Goal: Register for event/course

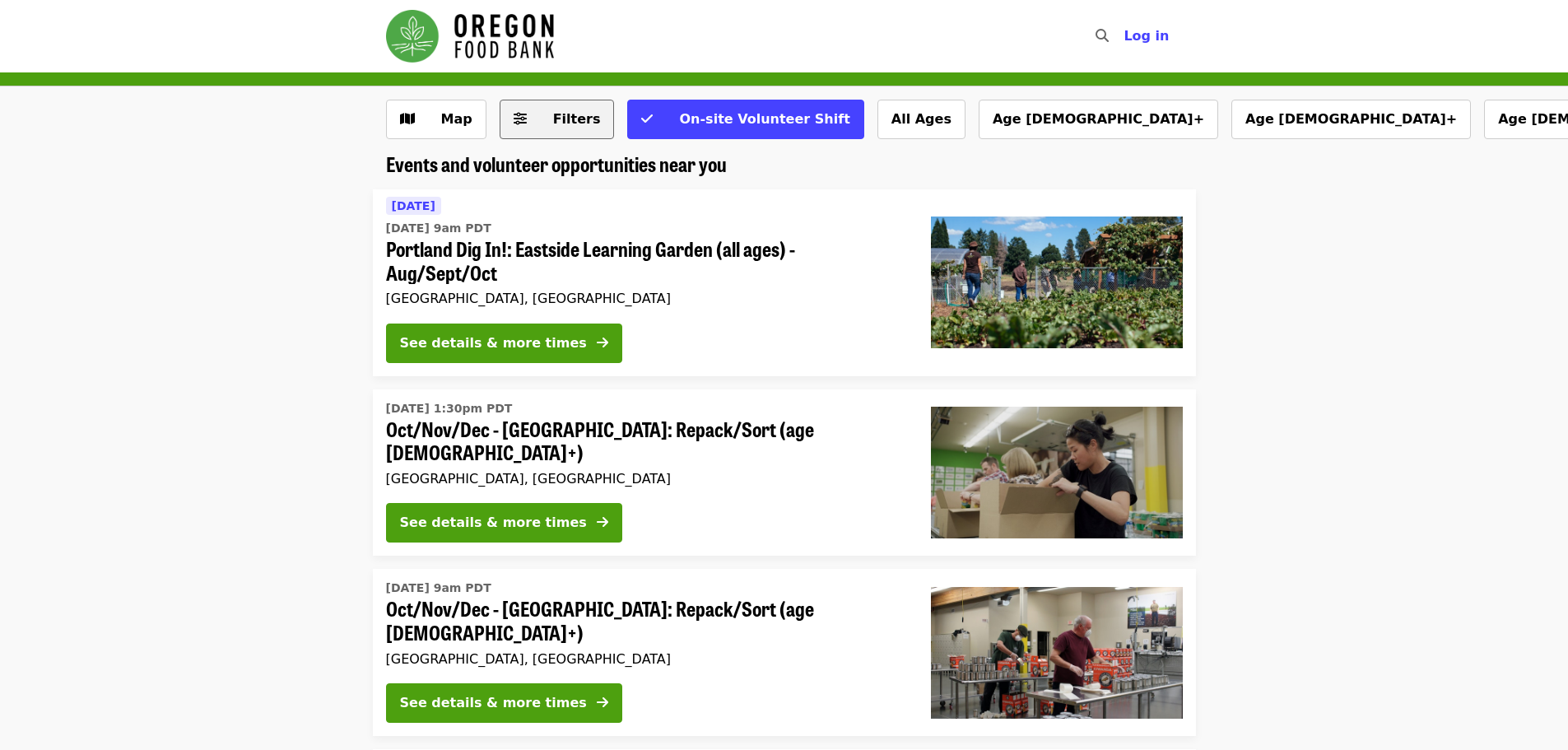
click at [541, 127] on span "Filters" at bounding box center [569, 119] width 64 height 19
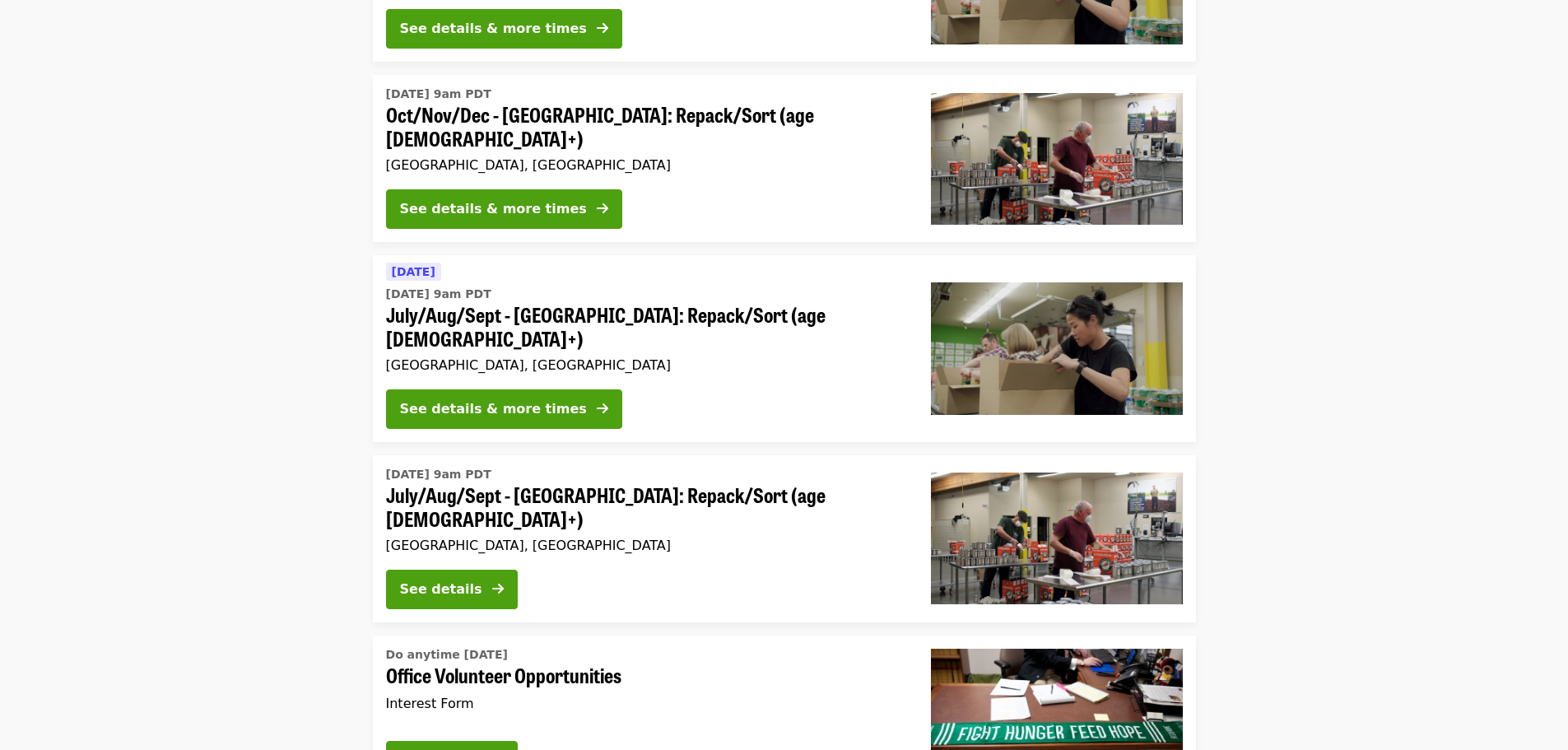
scroll to position [412, 0]
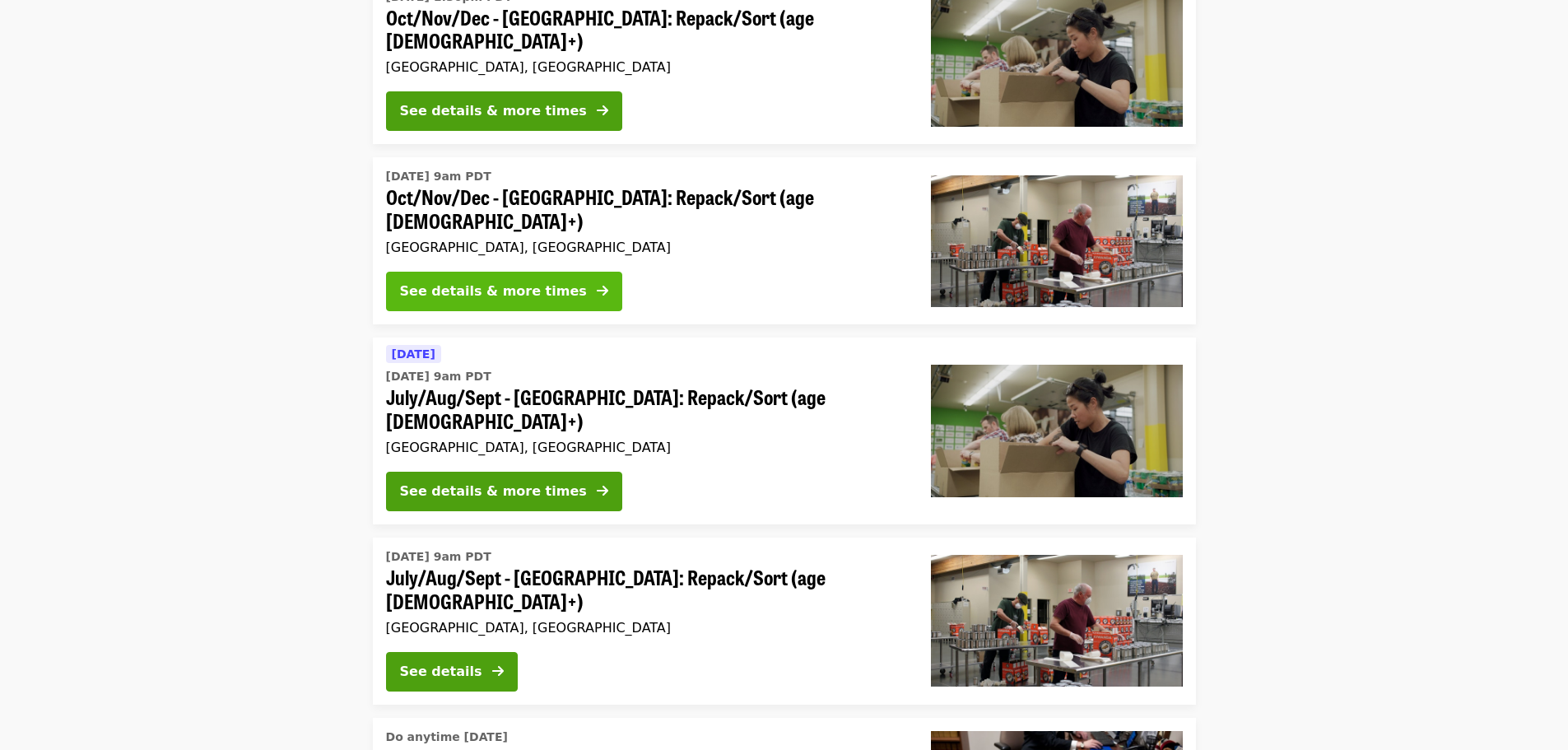
click at [460, 281] on div "See details & more times" at bounding box center [493, 290] width 187 height 19
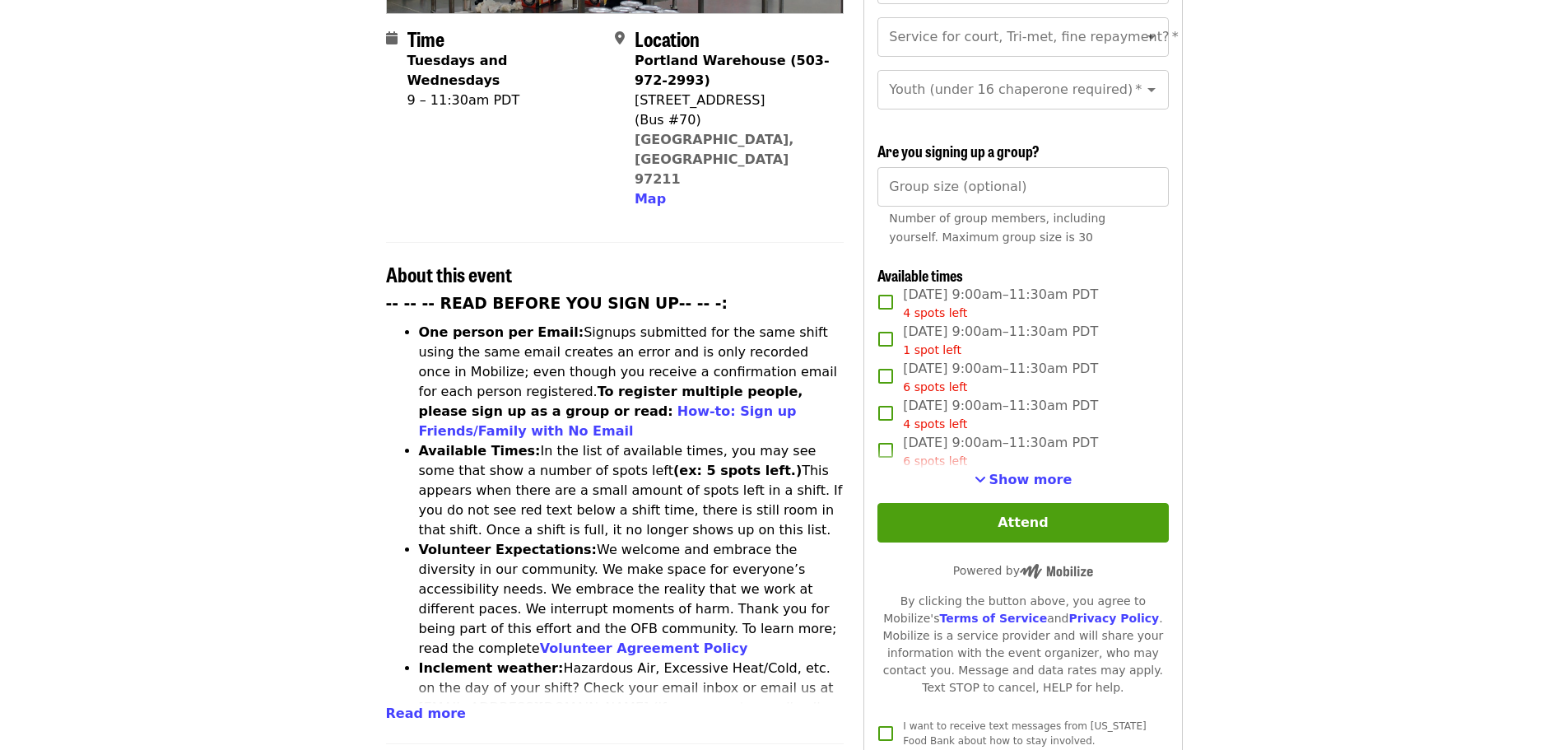
scroll to position [412, 0]
click at [1016, 475] on span "Show more" at bounding box center [1030, 478] width 83 height 16
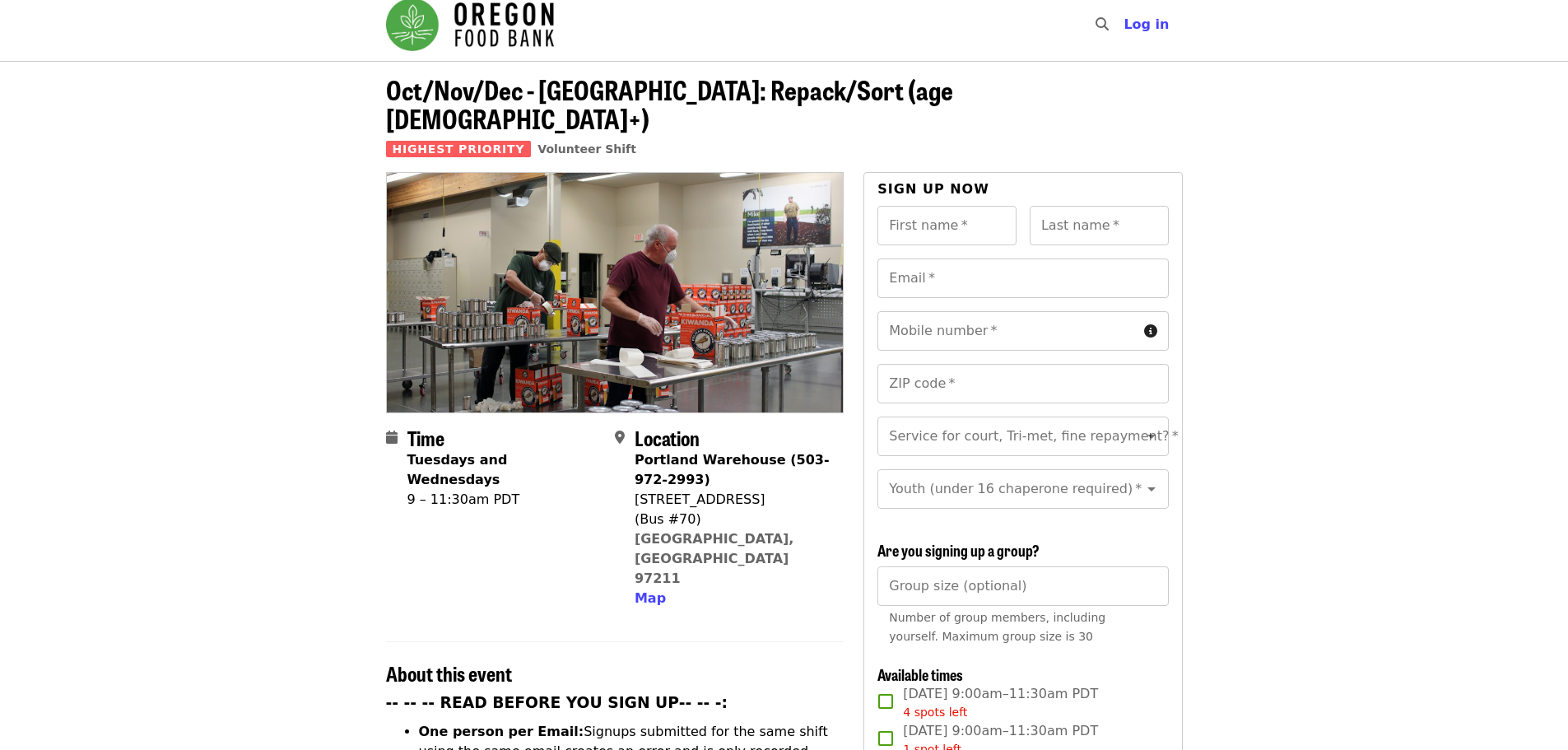
scroll to position [0, 0]
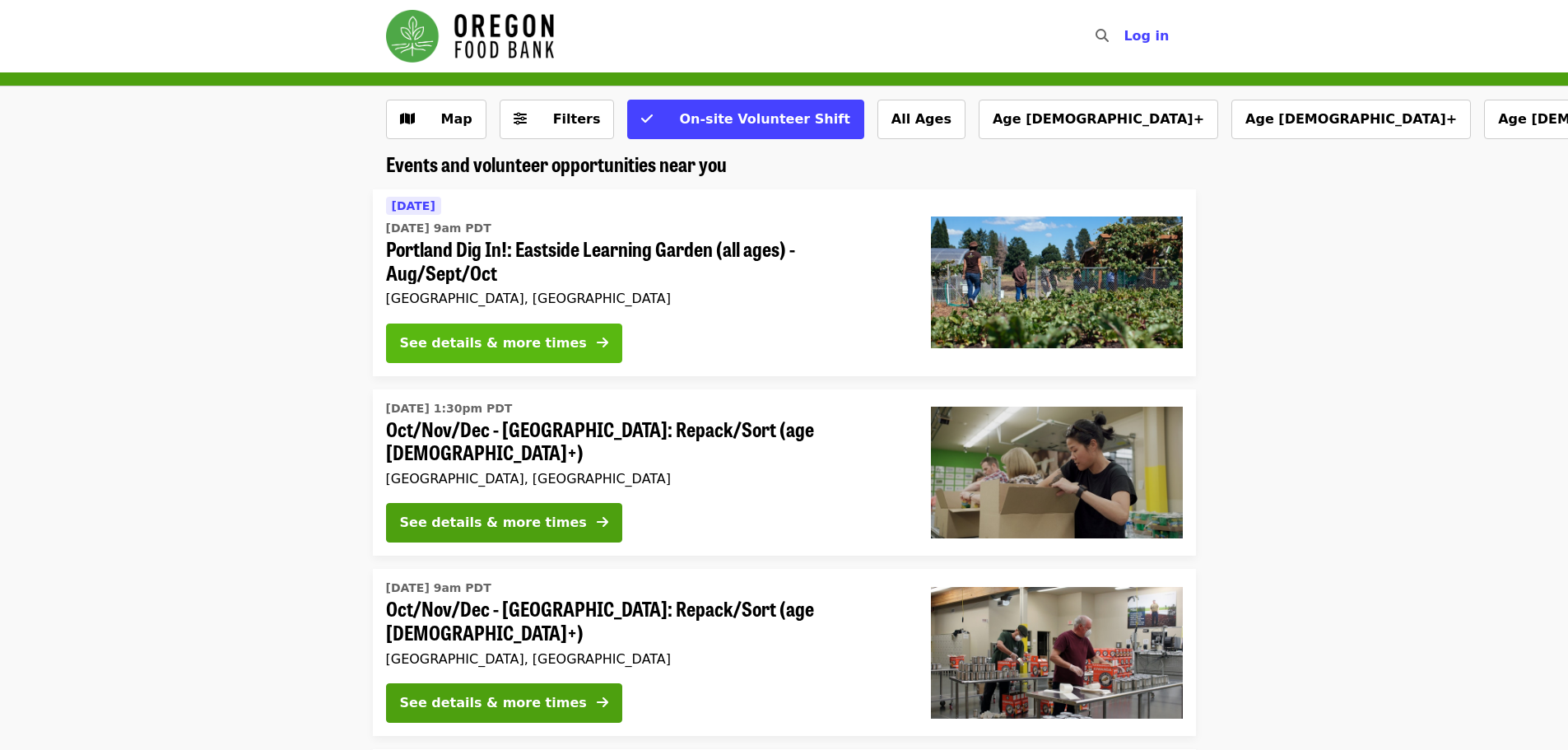
click at [429, 338] on div "See details & more times" at bounding box center [493, 343] width 187 height 19
click at [498, 513] on div "See details & more times" at bounding box center [493, 522] width 187 height 19
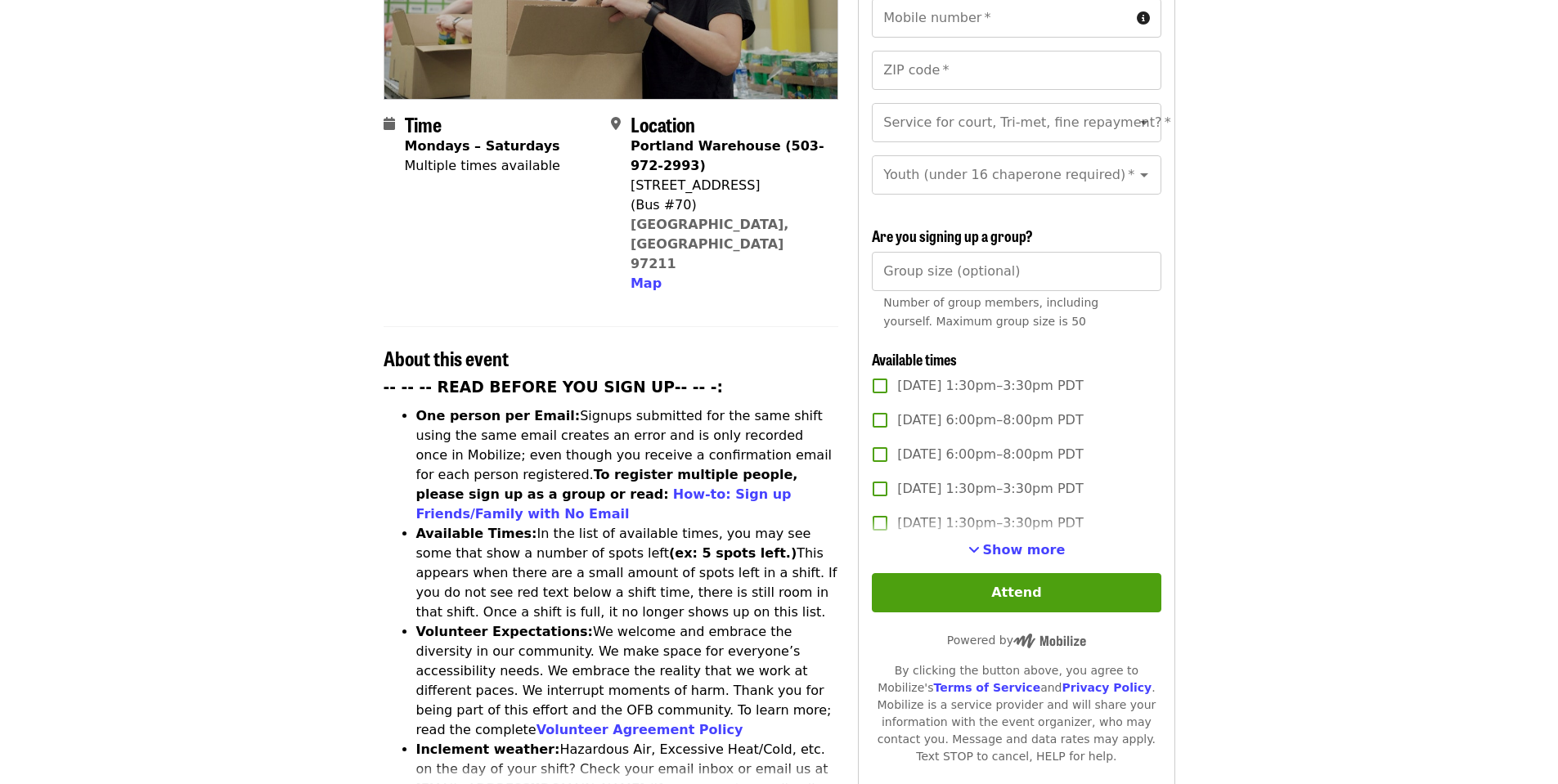
scroll to position [327, 0]
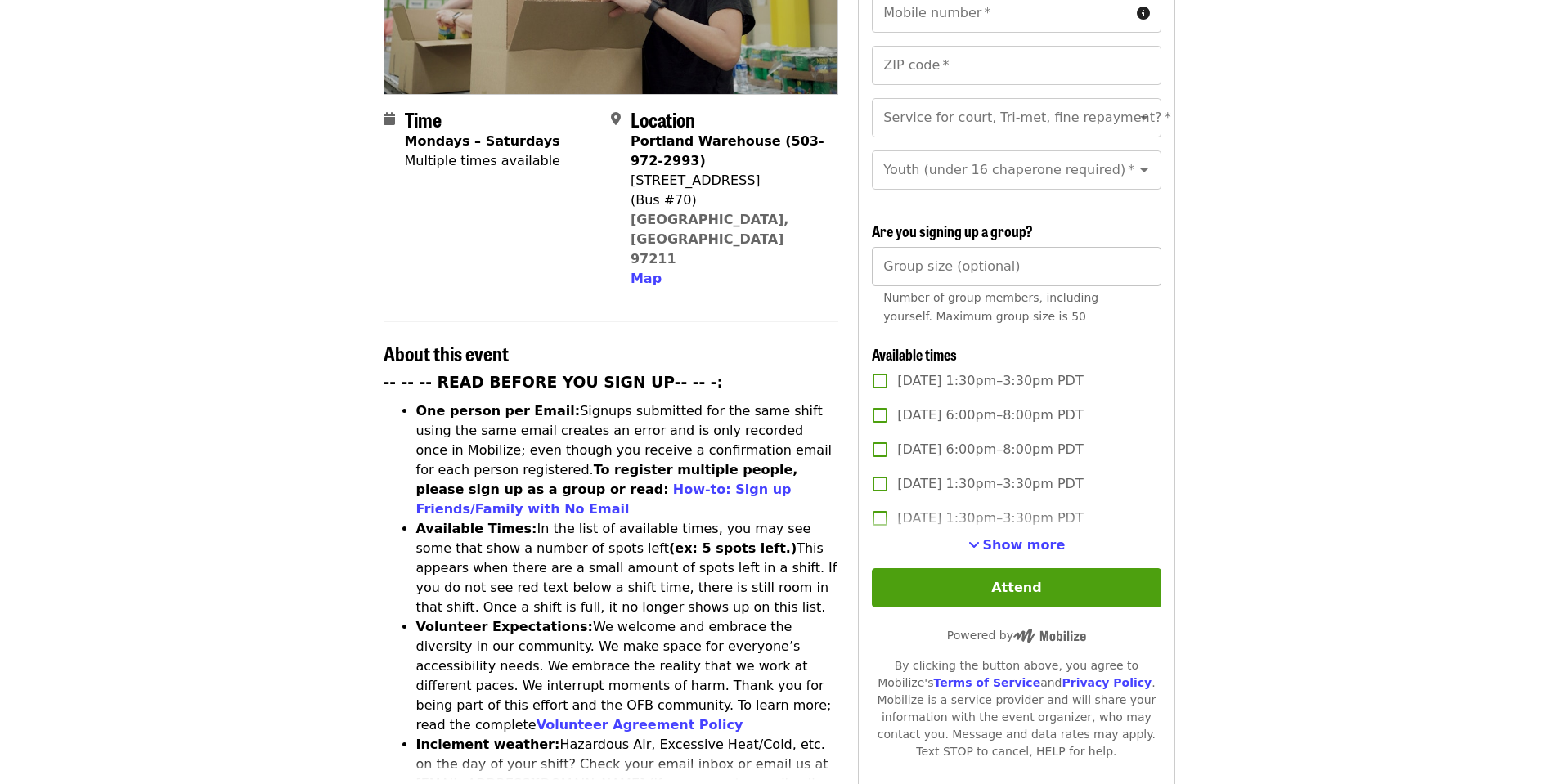
click at [1144, 258] on input "*" at bounding box center [1016, 266] width 289 height 39
click at [1140, 256] on input "*" at bounding box center [1016, 266] width 289 height 39
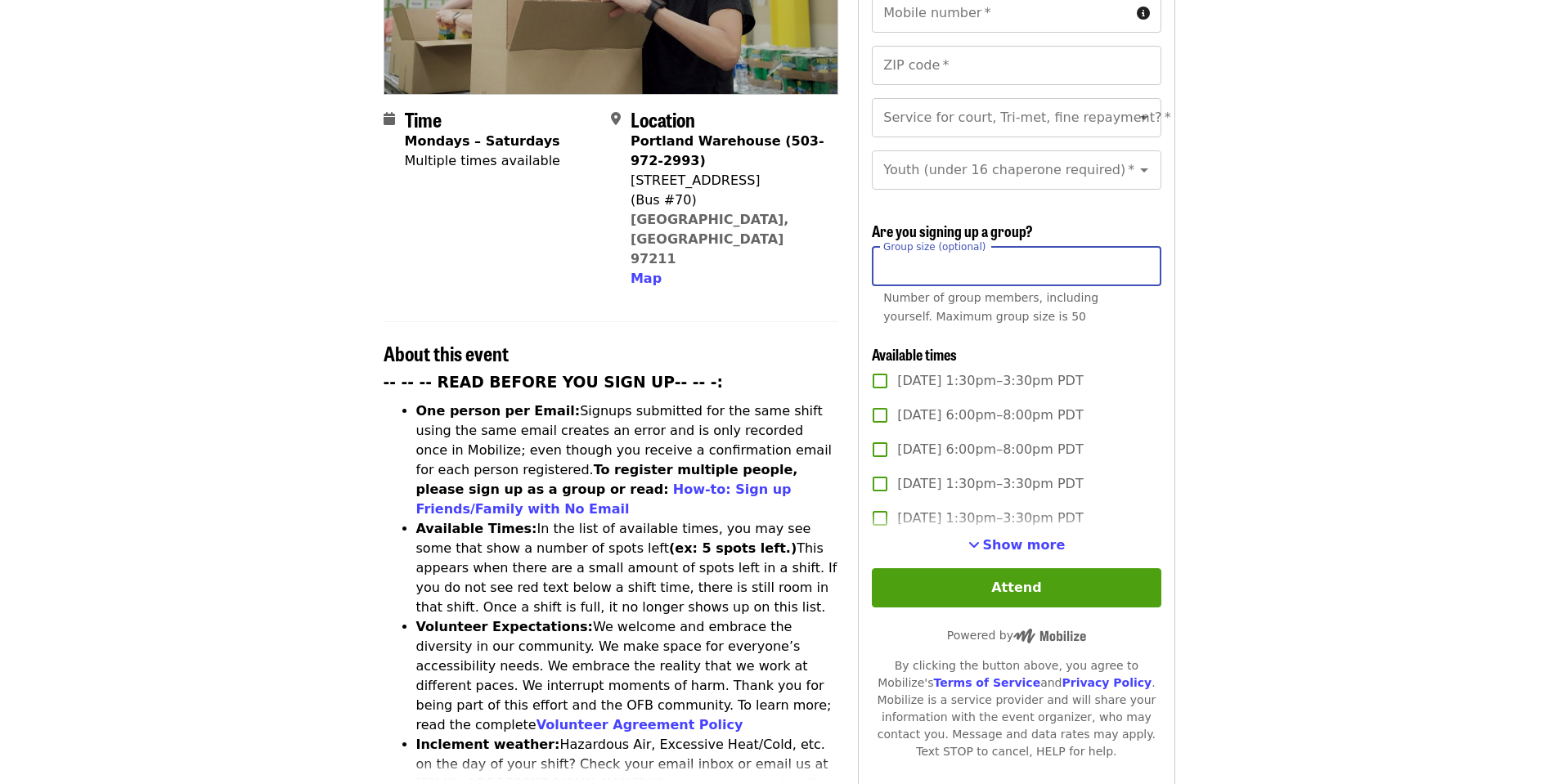
click at [1140, 256] on input "*" at bounding box center [1016, 266] width 289 height 39
type input "*"
click at [1140, 256] on input "*" at bounding box center [1016, 266] width 289 height 39
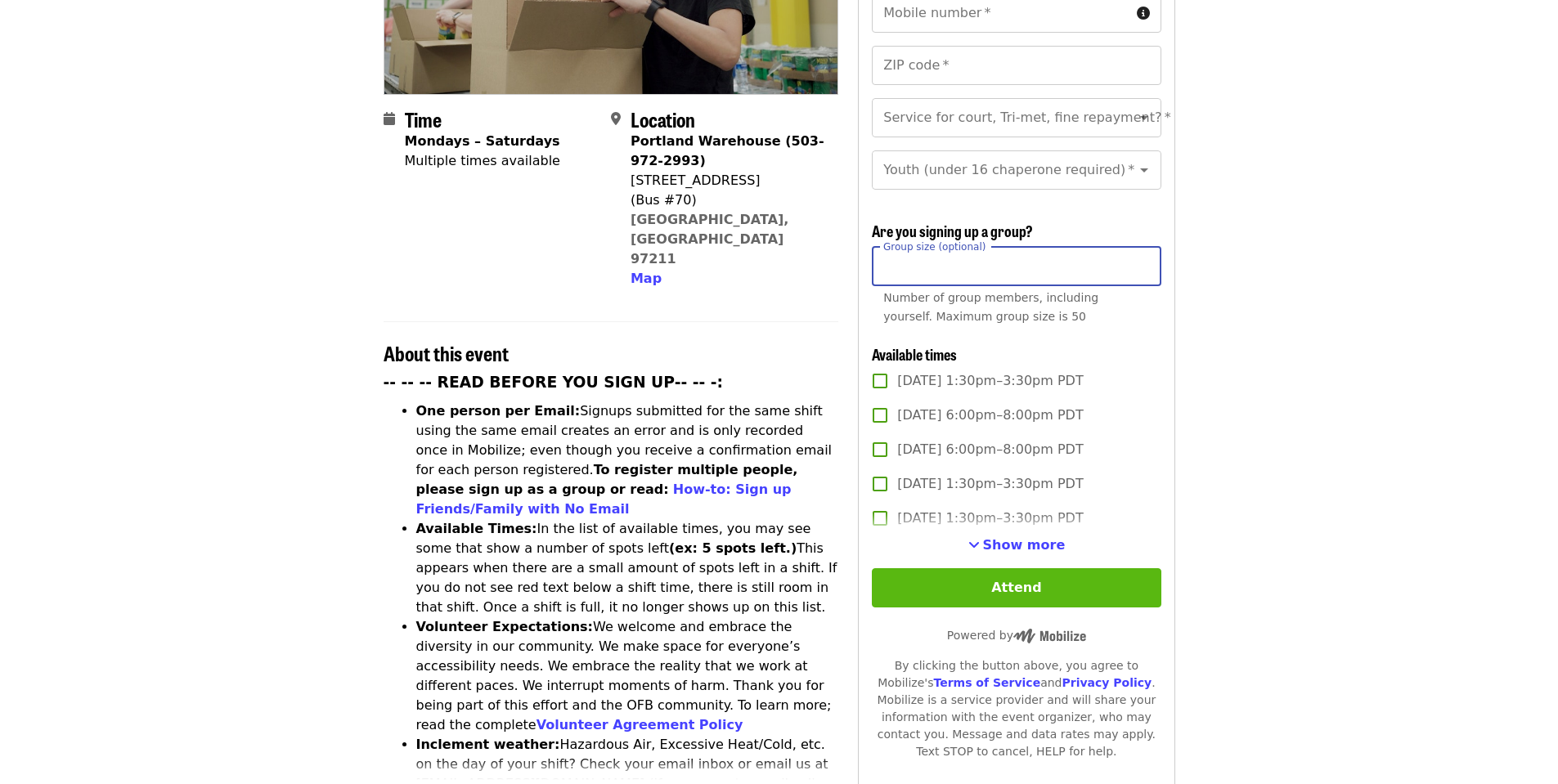
click at [998, 586] on button "Attend" at bounding box center [1016, 587] width 289 height 39
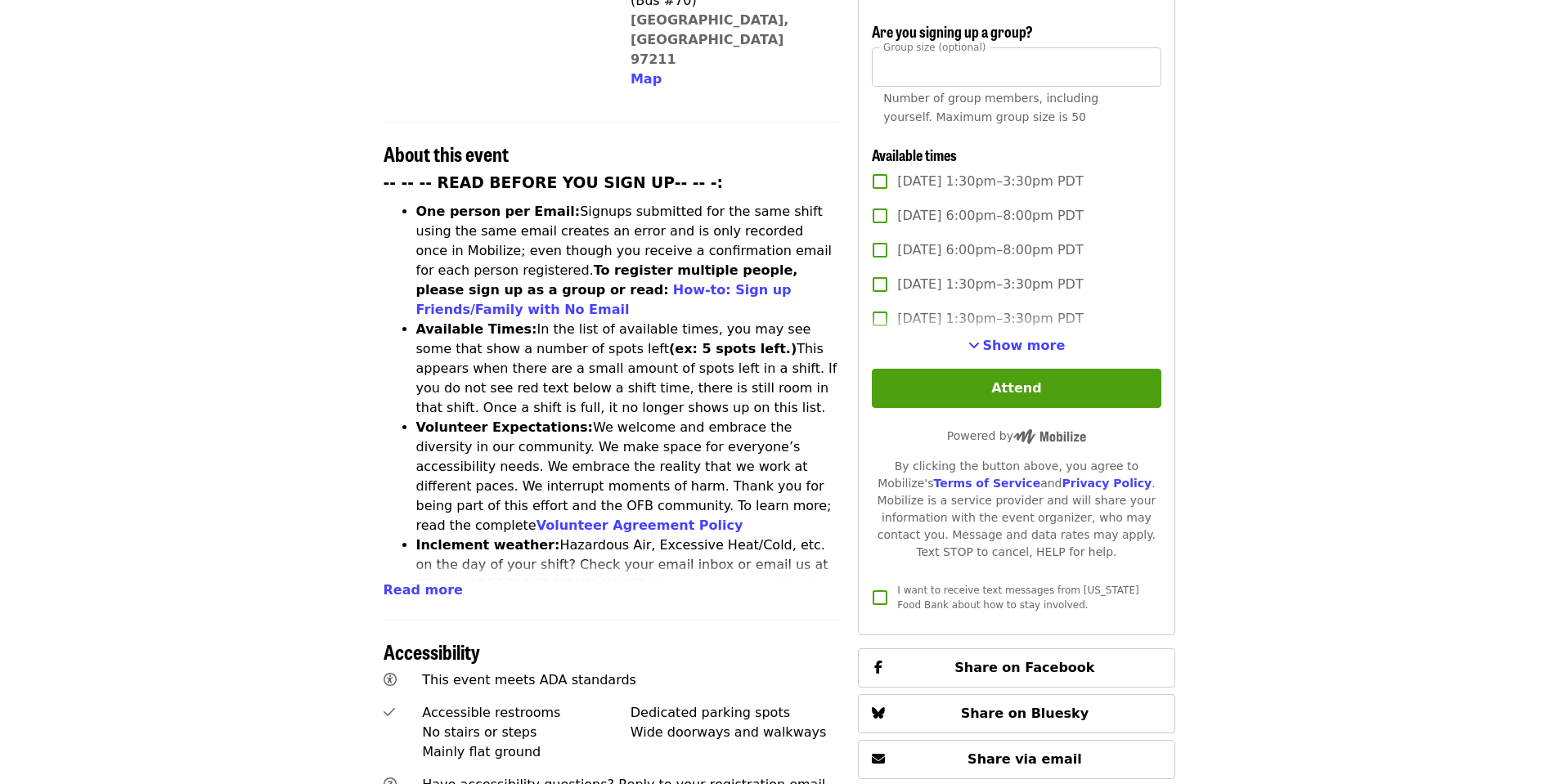
scroll to position [596, 0]
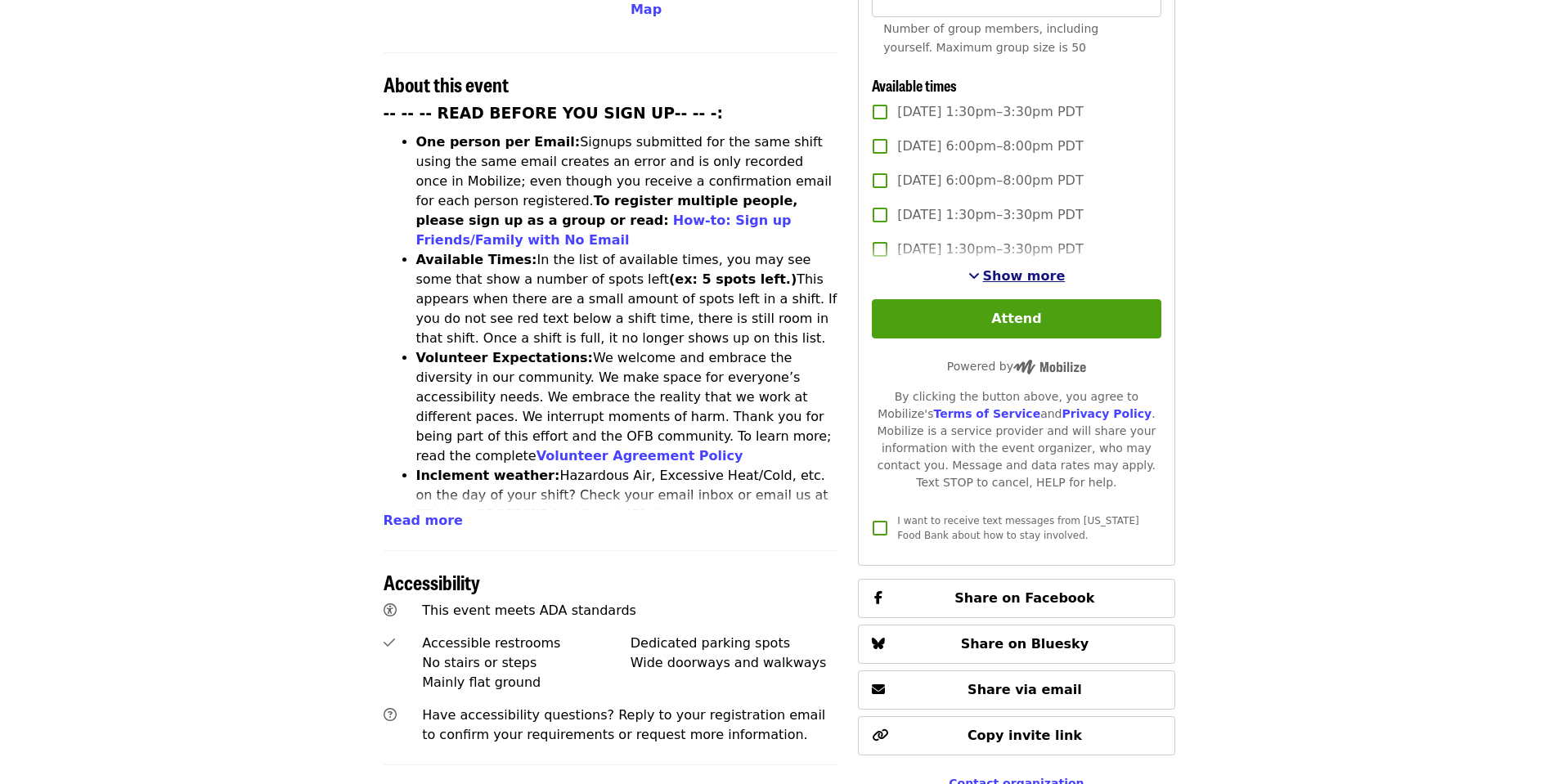
click at [1040, 273] on span "Show more" at bounding box center [1024, 276] width 82 height 16
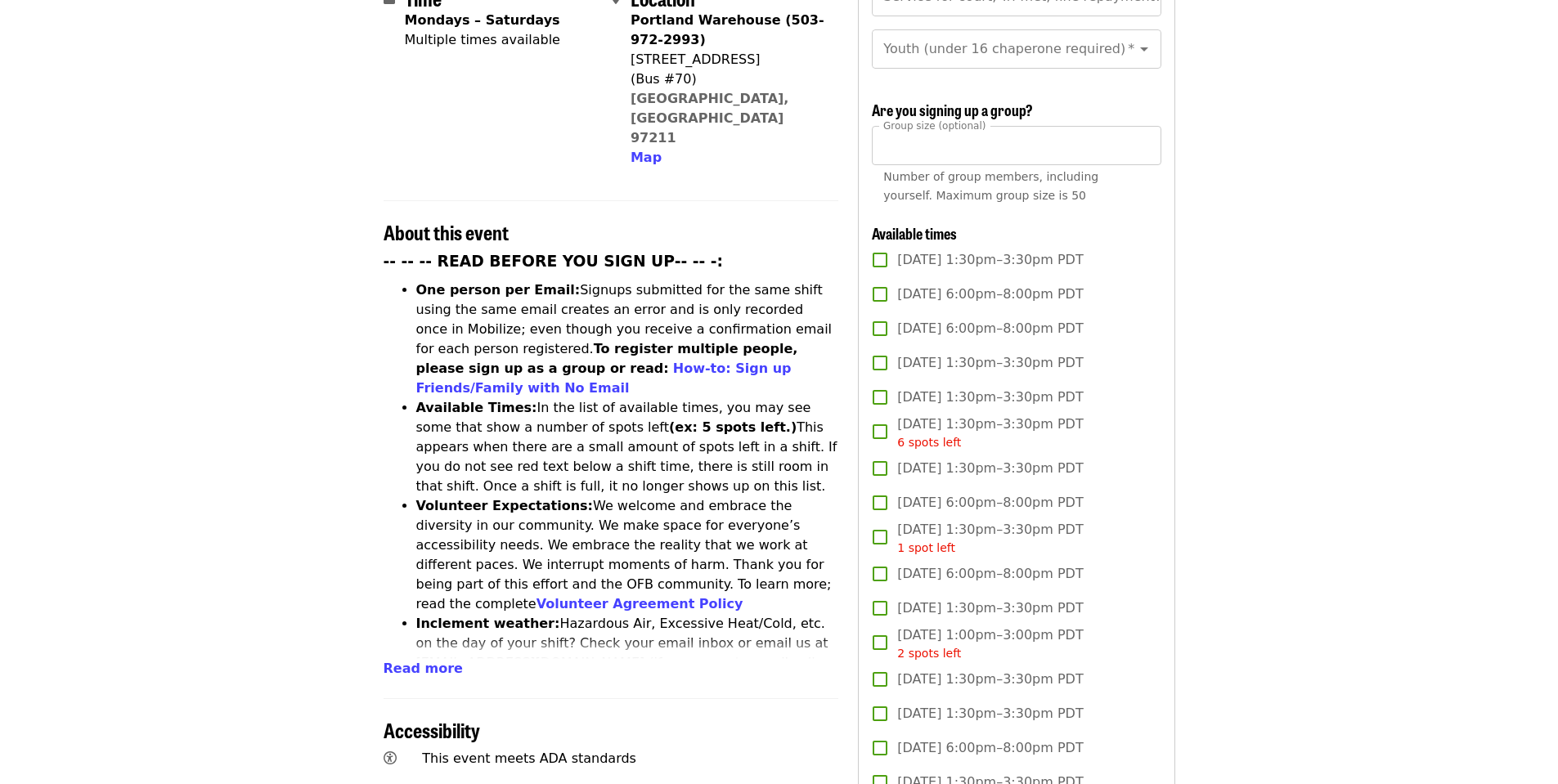
scroll to position [269, 0]
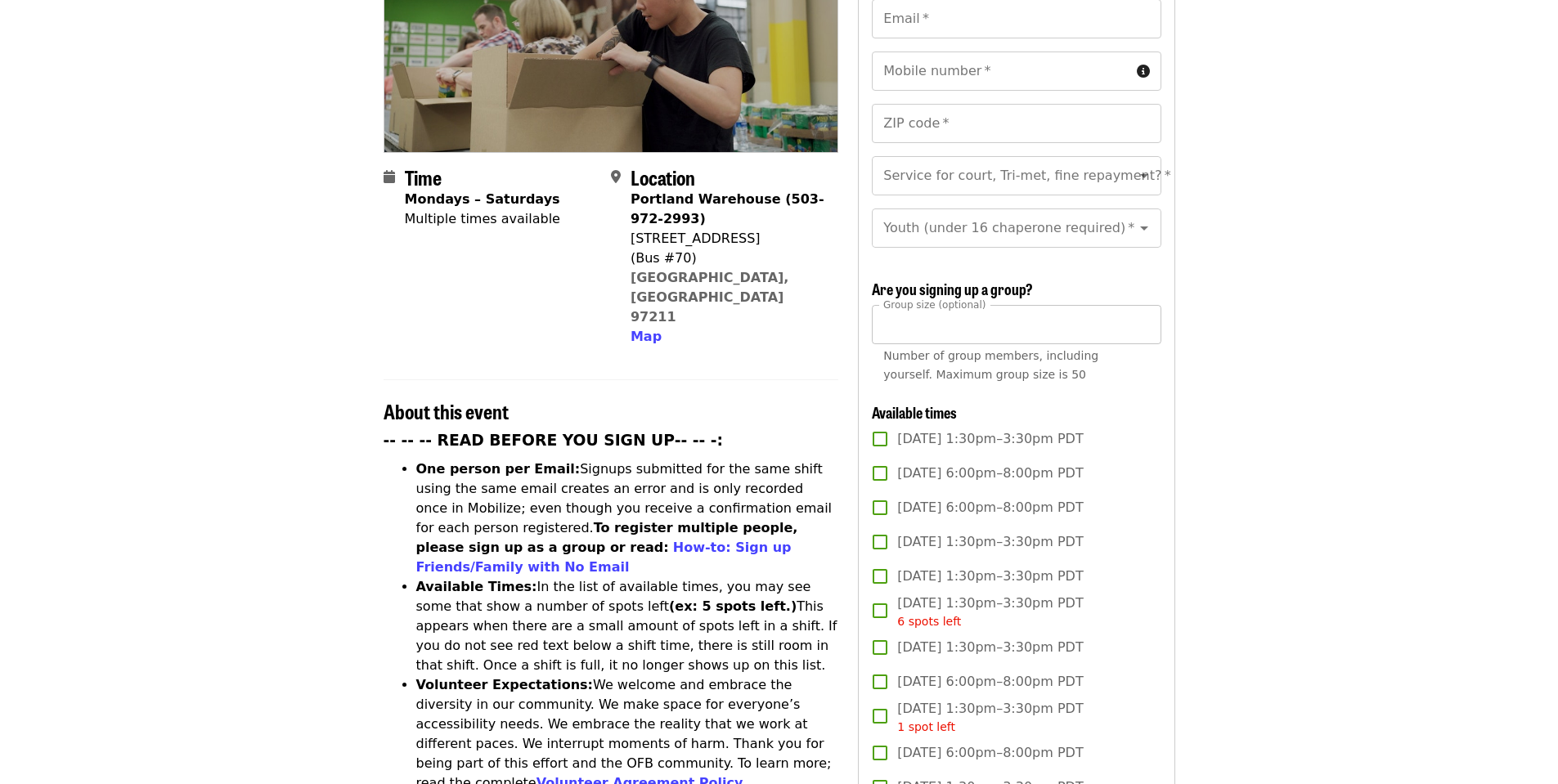
click at [909, 324] on input "*" at bounding box center [1016, 324] width 289 height 39
drag, startPoint x: 904, startPoint y: 319, endPoint x: 882, endPoint y: 324, distance: 22.6
click at [882, 324] on input "*" at bounding box center [1016, 324] width 289 height 39
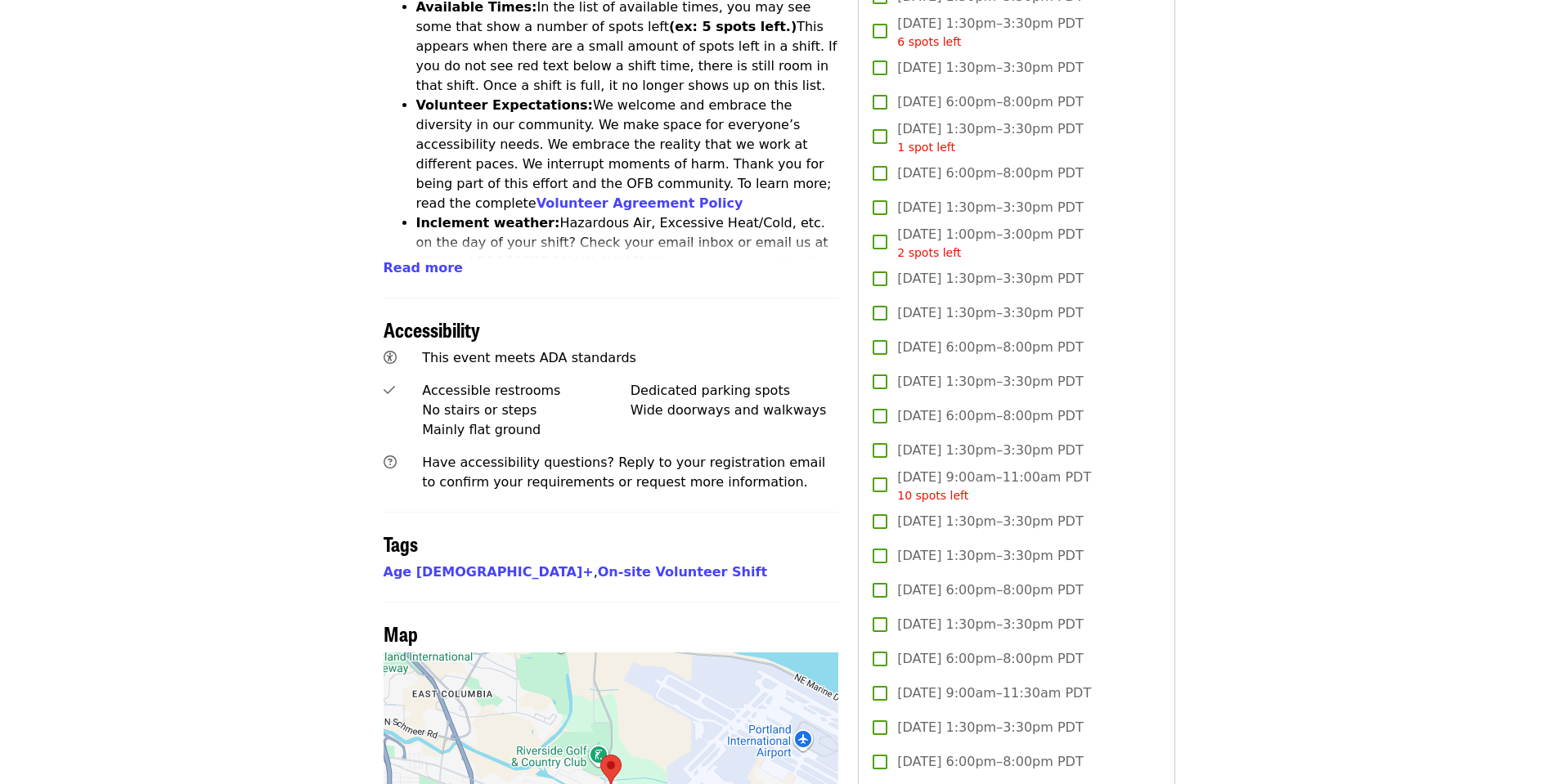
scroll to position [841, 0]
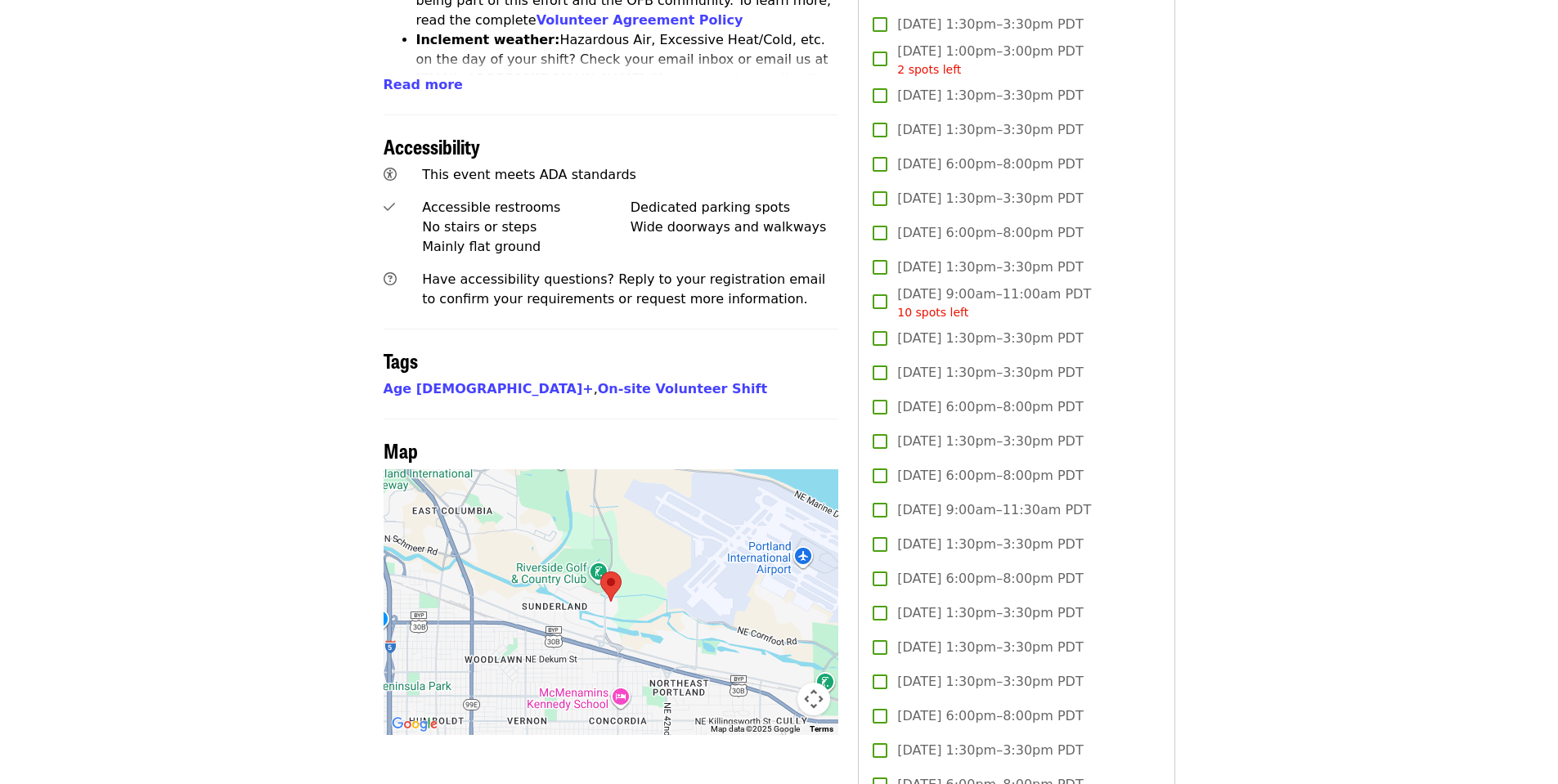
scroll to position [1004, 0]
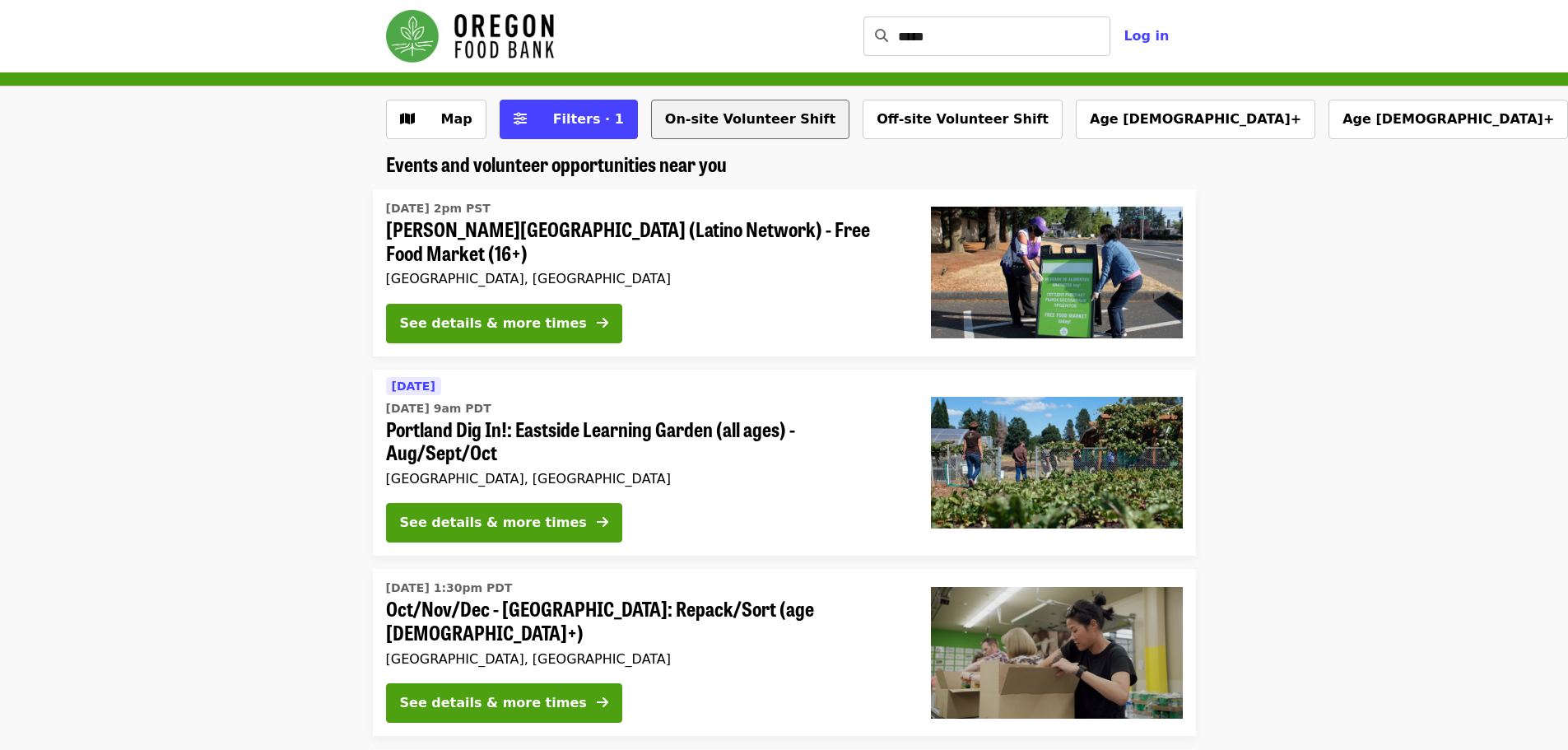
click at [714, 123] on button "On-site Volunteer Shift" at bounding box center [750, 119] width 199 height 40
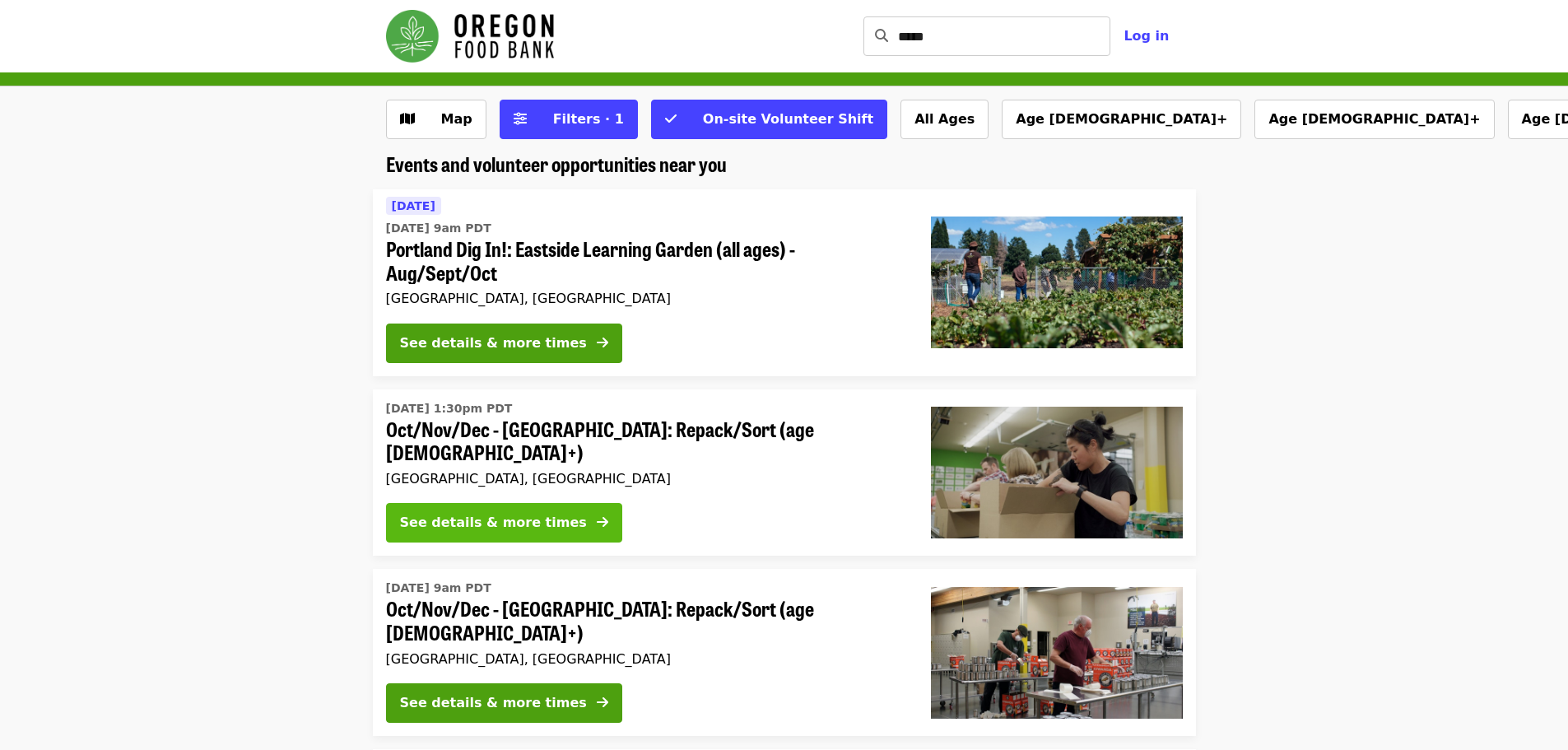
click at [449, 513] on div "See details & more times" at bounding box center [493, 522] width 187 height 19
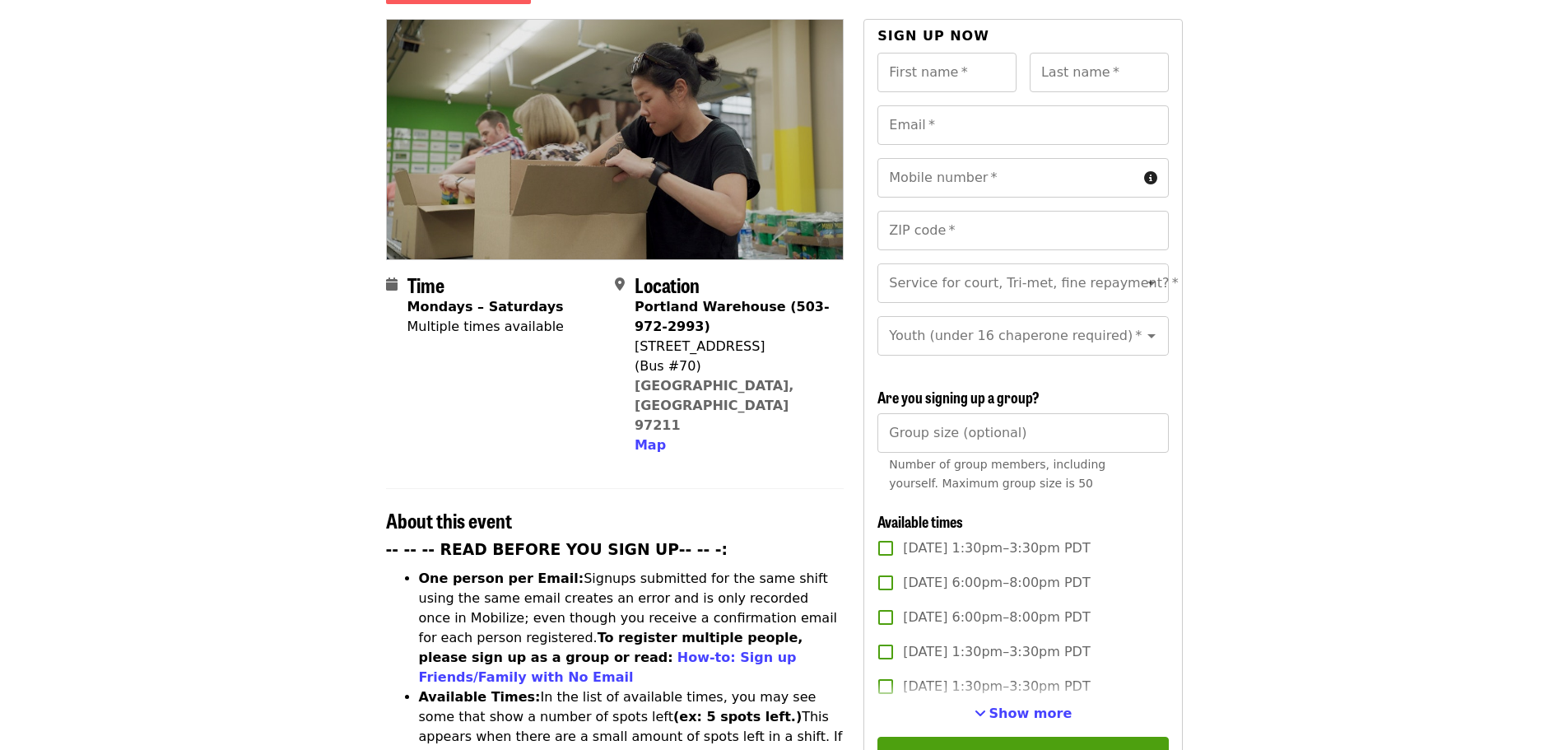
scroll to position [247, 0]
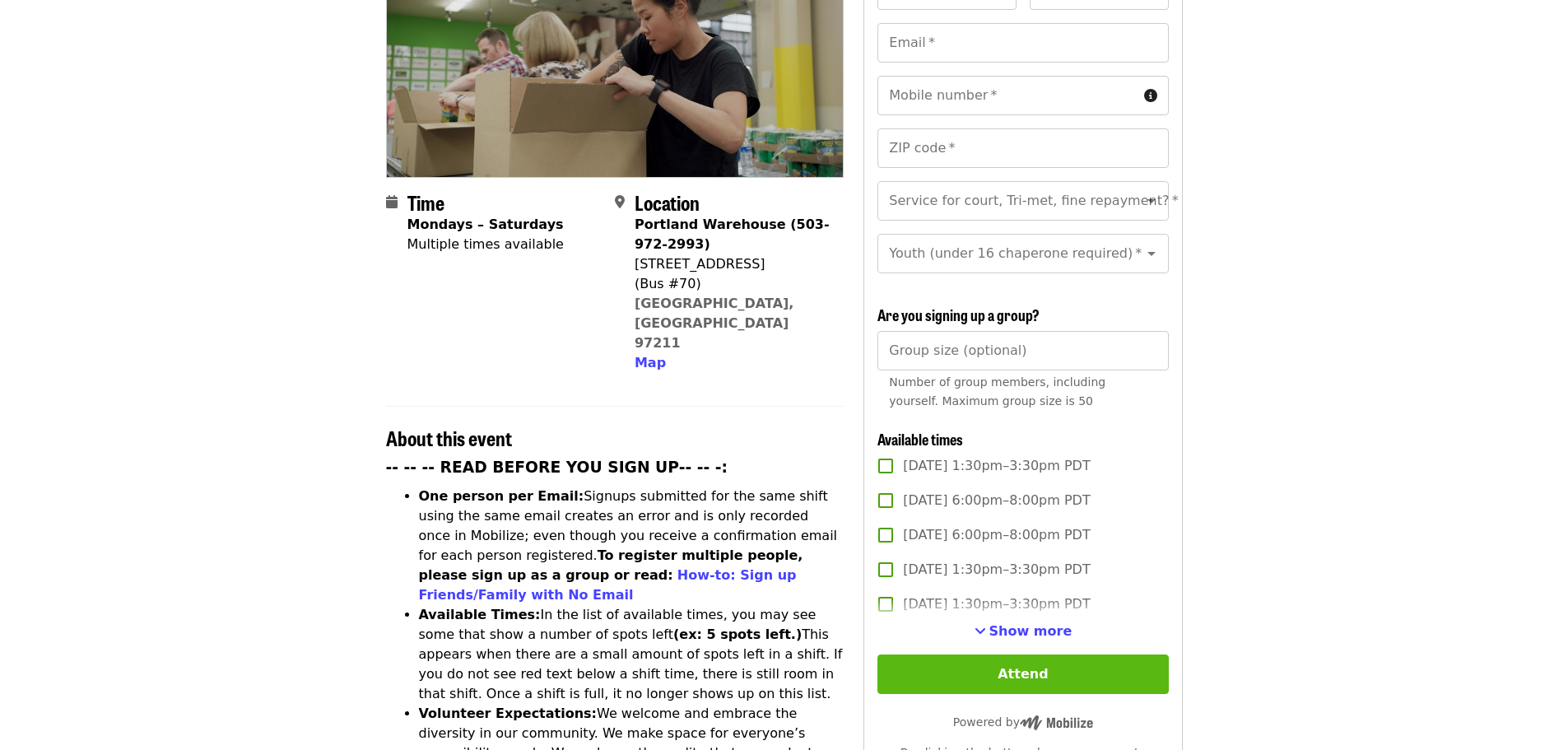
click at [1021, 667] on button "Attend" at bounding box center [1023, 674] width 290 height 40
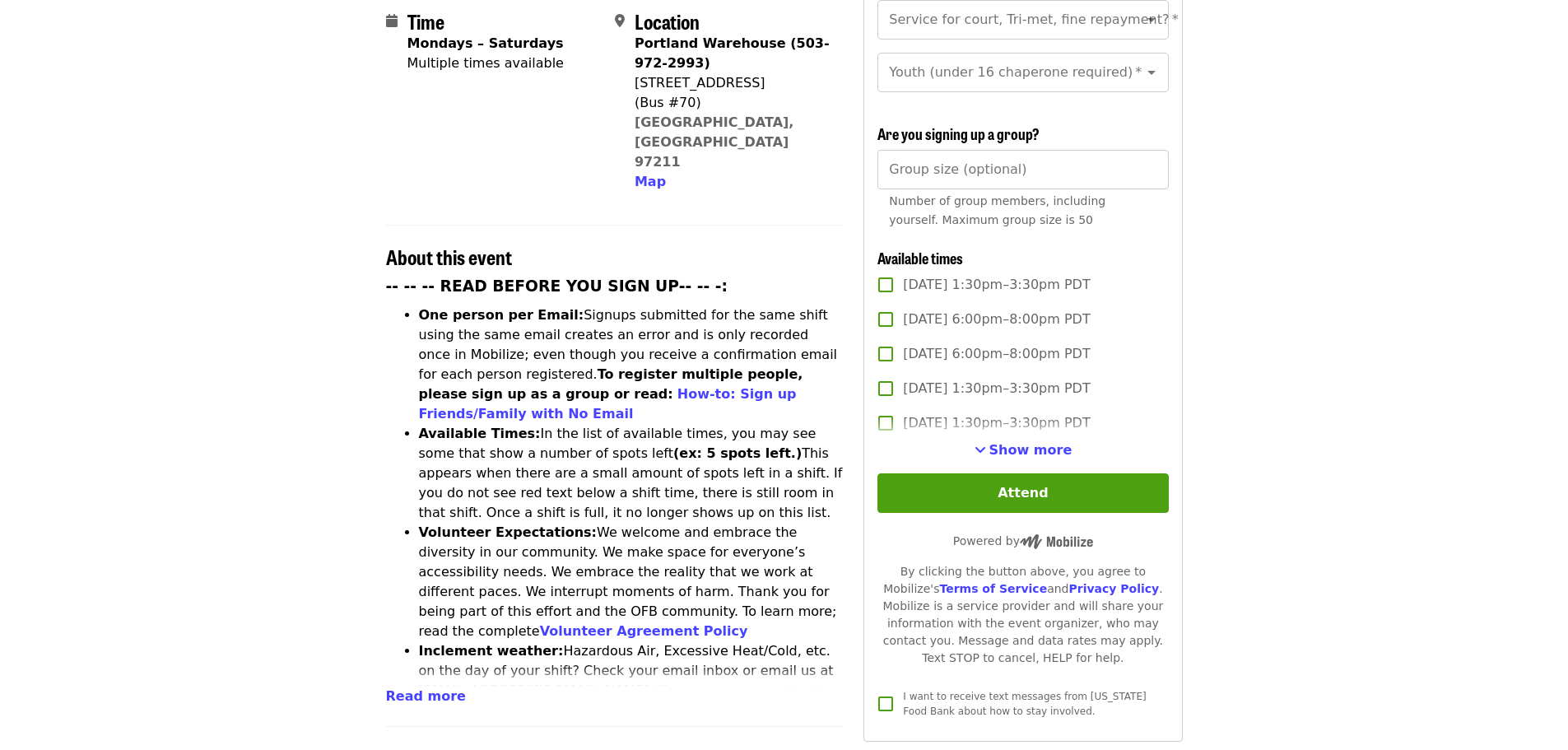
scroll to position [436, 0]
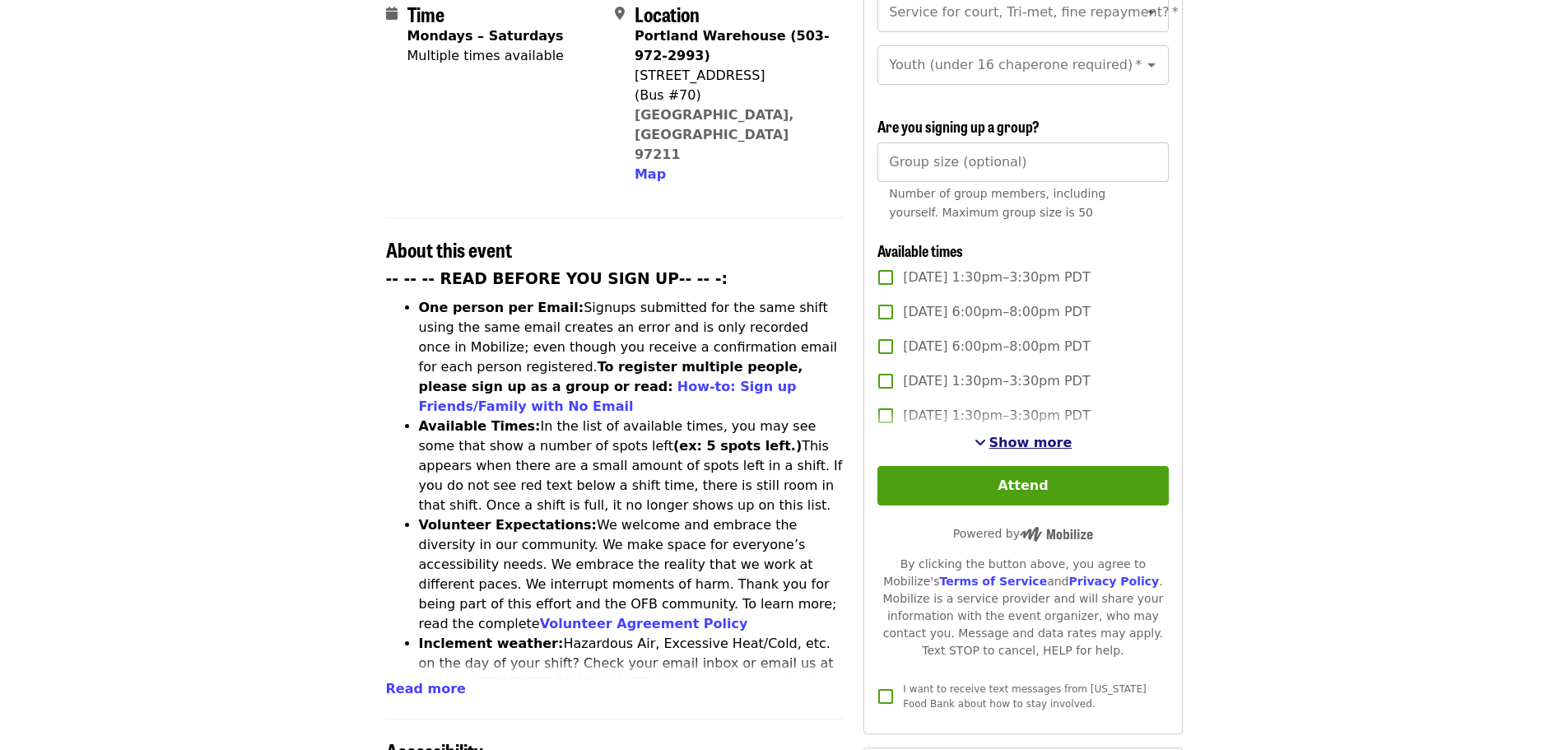
click at [1024, 439] on span "Show more" at bounding box center [1030, 442] width 83 height 16
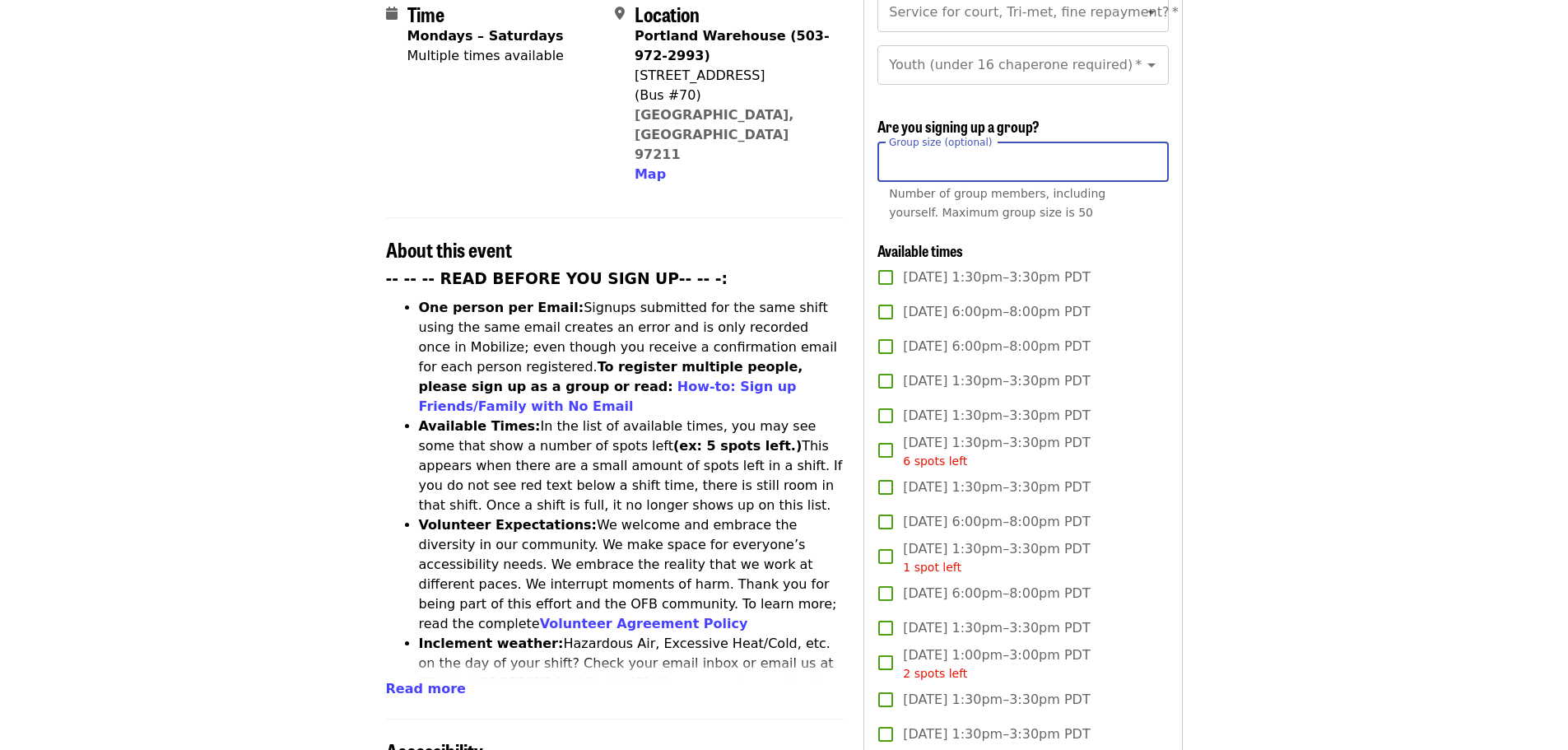
click at [913, 158] on input "Group size (optional)" at bounding box center [1023, 162] width 290 height 40
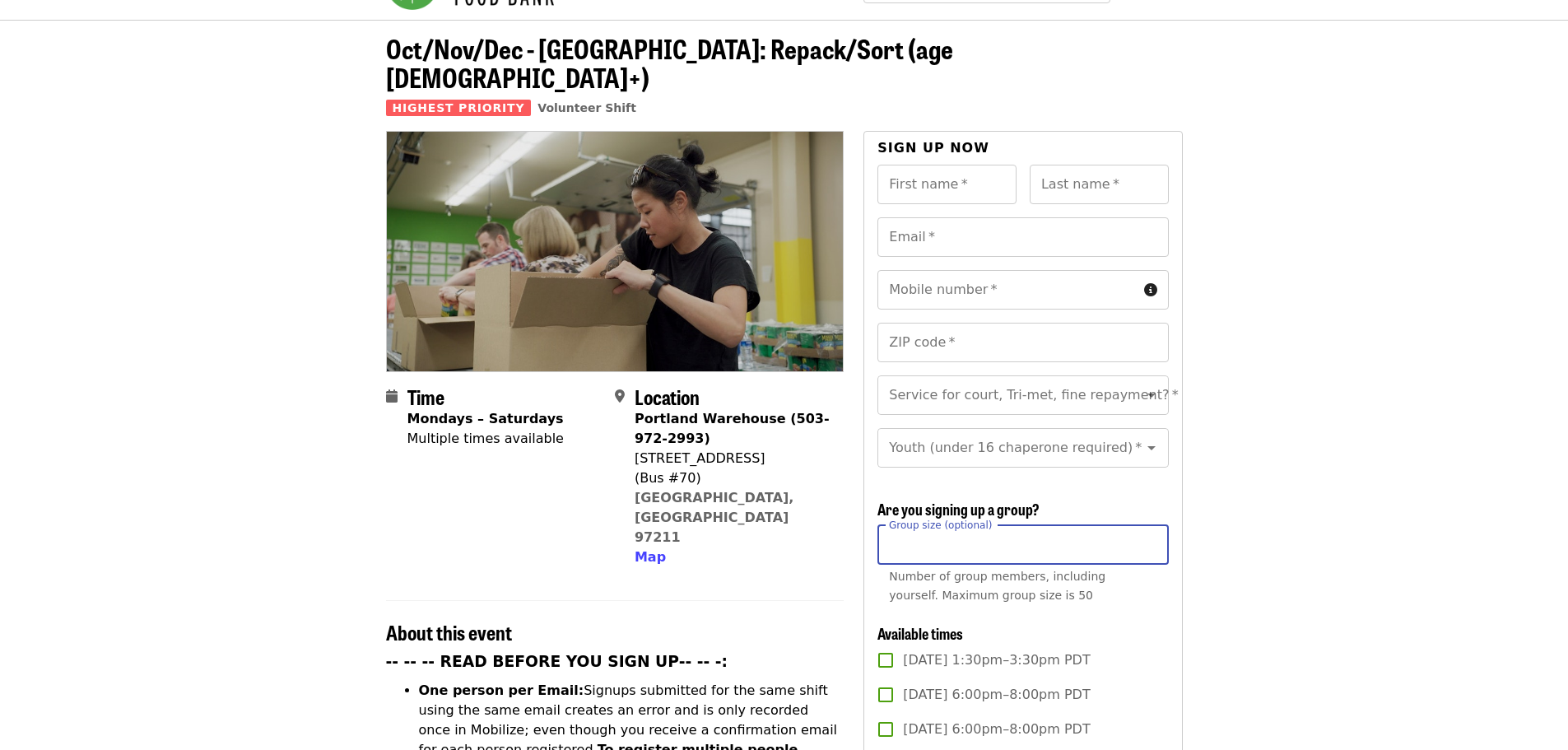
scroll to position [24, 0]
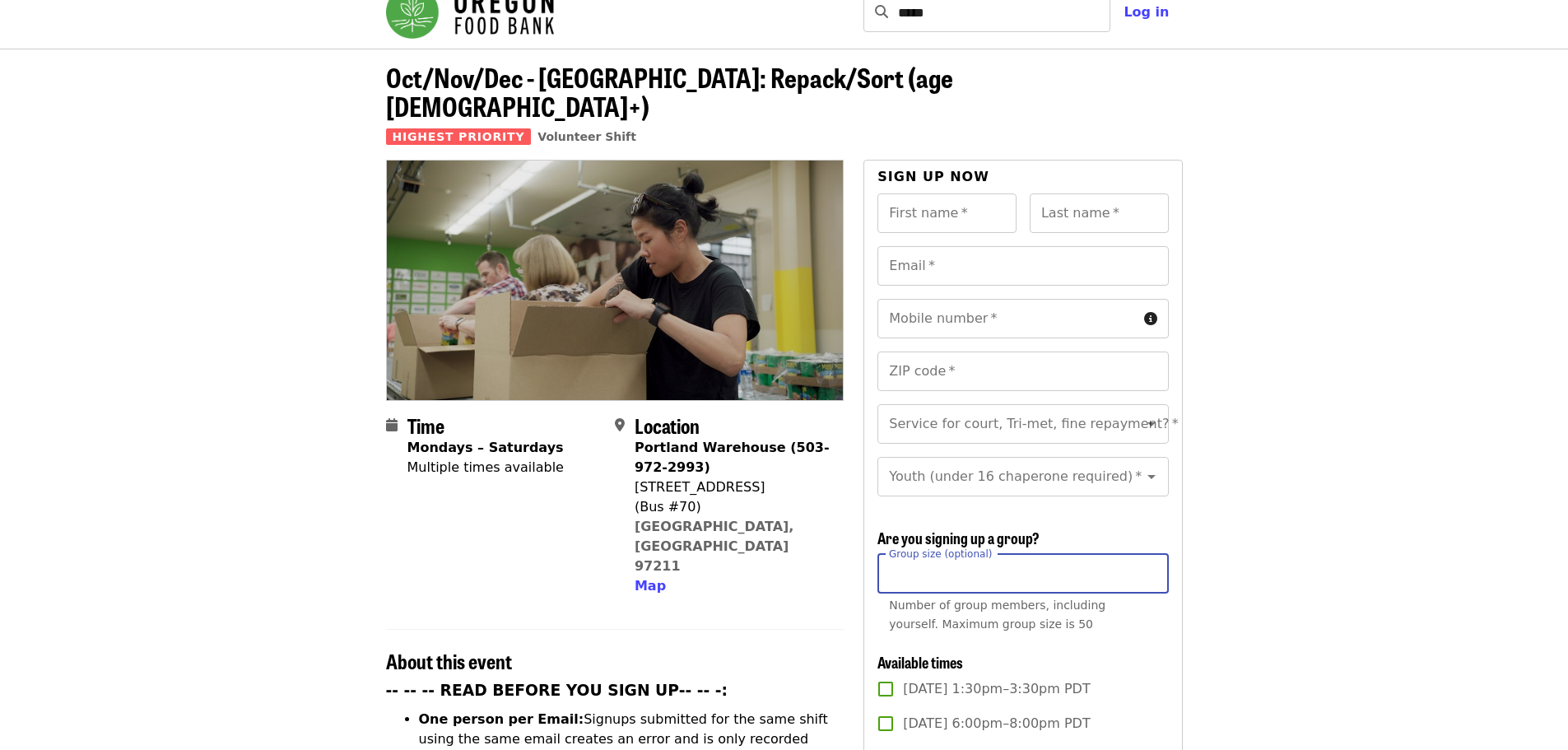
click at [949, 576] on input "Group size (optional)" at bounding box center [1023, 574] width 290 height 40
type input "**"
click at [902, 193] on input "First name   *" at bounding box center [947, 212] width 139 height 40
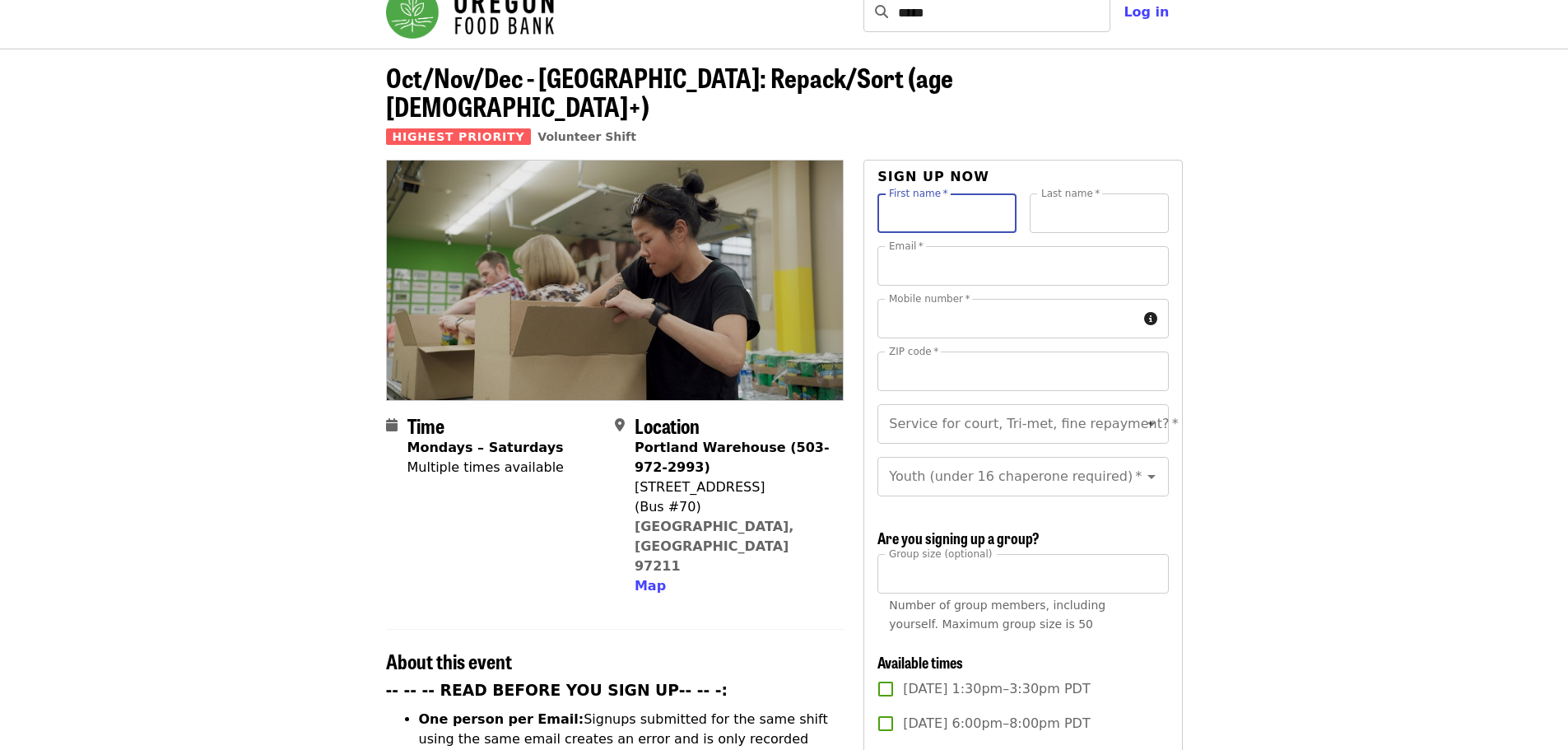
type input "*****"
type input "*******"
type input "**********"
type input "*****"
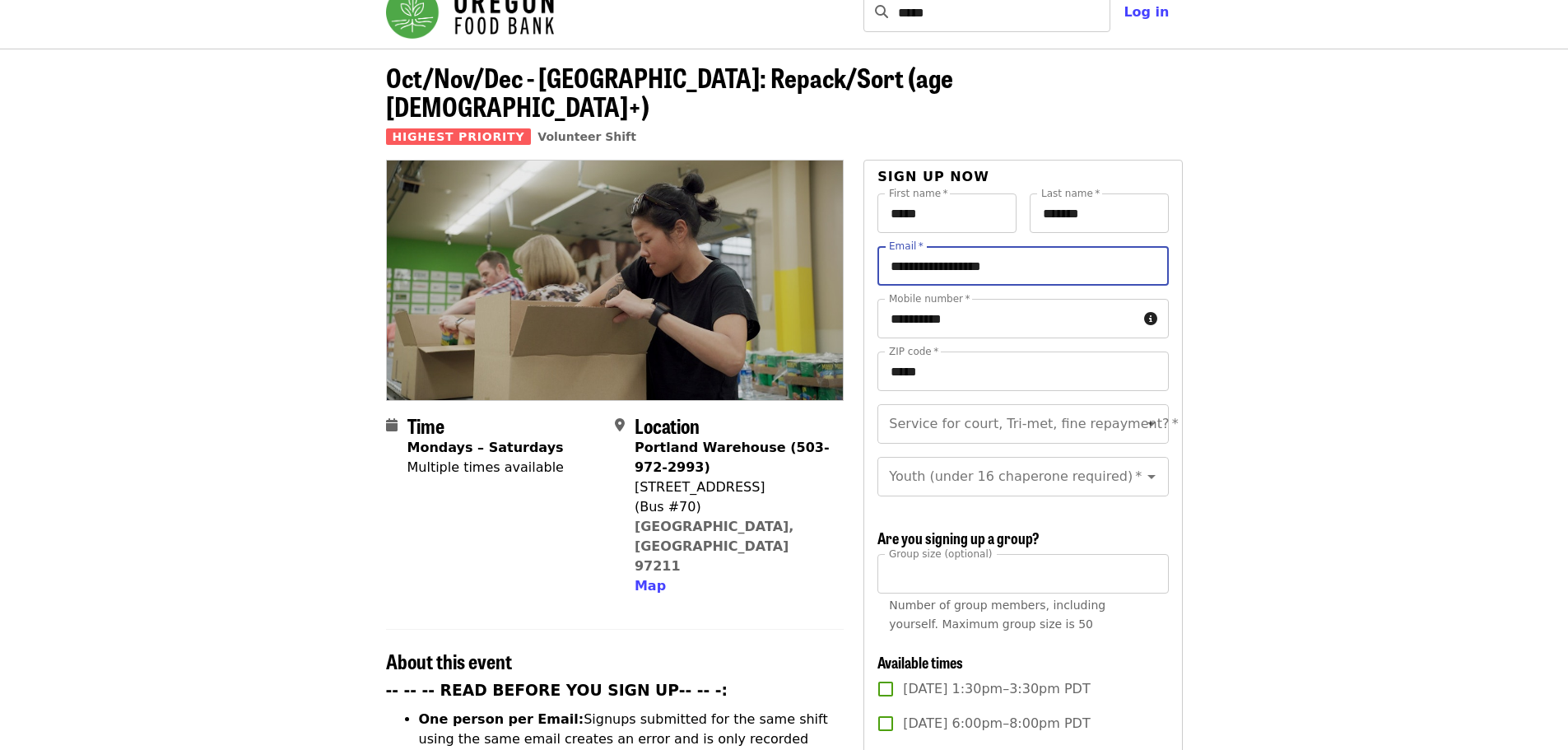
drag, startPoint x: 1022, startPoint y: 244, endPoint x: 587, endPoint y: 243, distance: 435.0
type input "**********"
click at [1093, 408] on input "Service for court, Tri-met, fine repayment?   *" at bounding box center [1003, 424] width 224 height 31
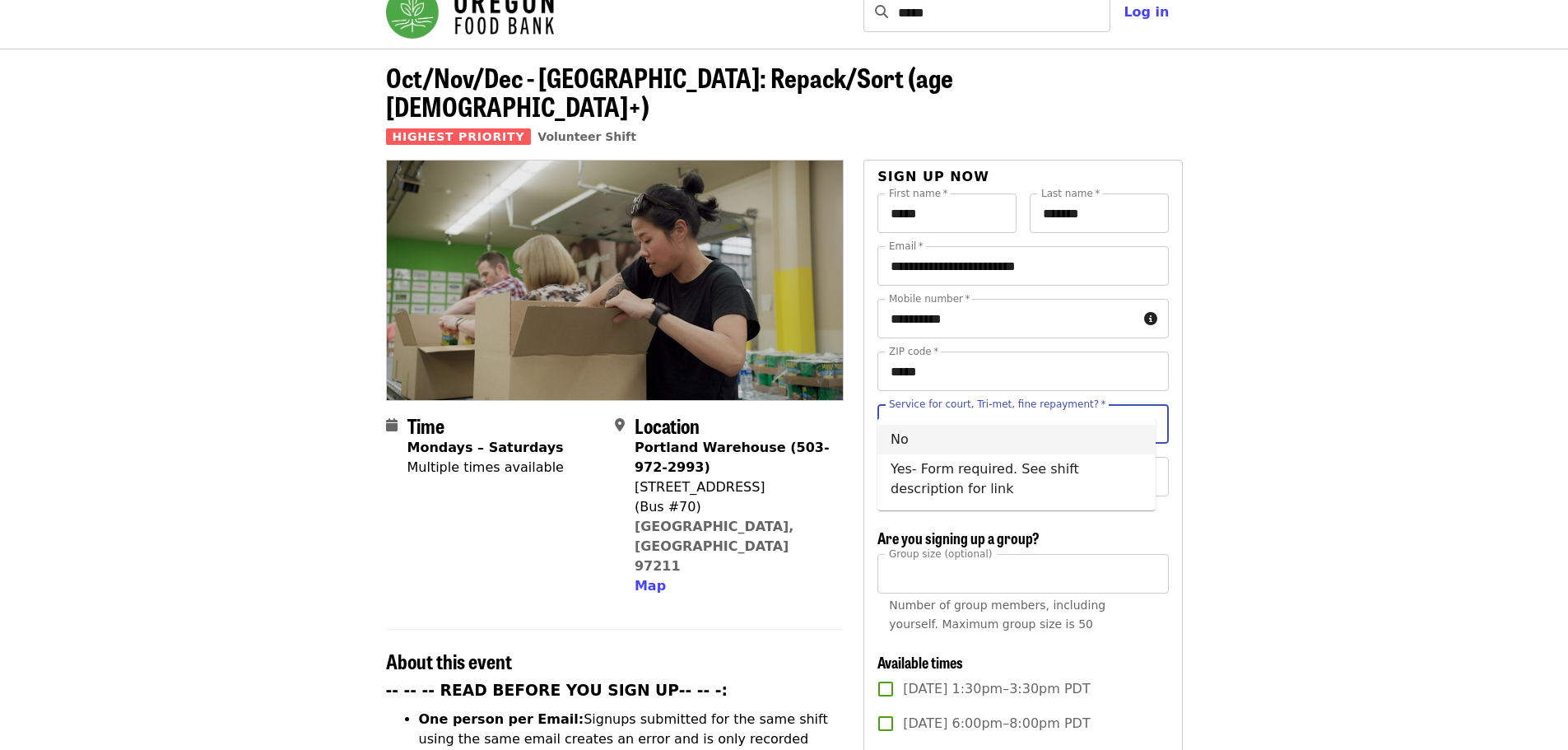
click at [901, 444] on li "No" at bounding box center [1017, 439] width 278 height 29
type input "**"
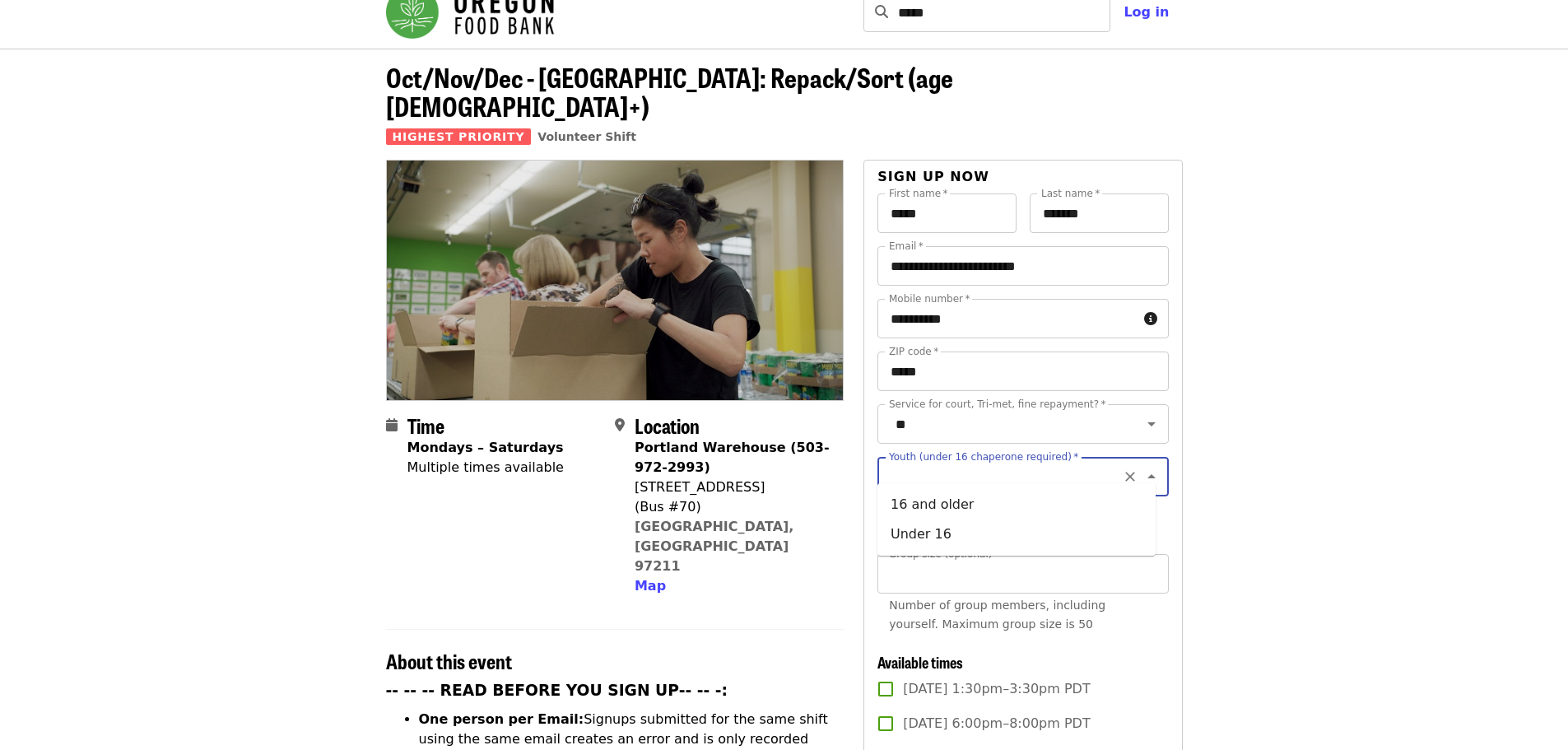
click at [949, 461] on input "Youth (under 16 chaperone required)   *" at bounding box center [1003, 477] width 224 height 31
drag, startPoint x: 920, startPoint y: 496, endPoint x: 1011, endPoint y: 495, distance: 91.0
click at [922, 496] on li "16 and older" at bounding box center [1017, 505] width 278 height 29
type input "**********"
drag, startPoint x: 1257, startPoint y: 467, endPoint x: 1298, endPoint y: 422, distance: 60.9
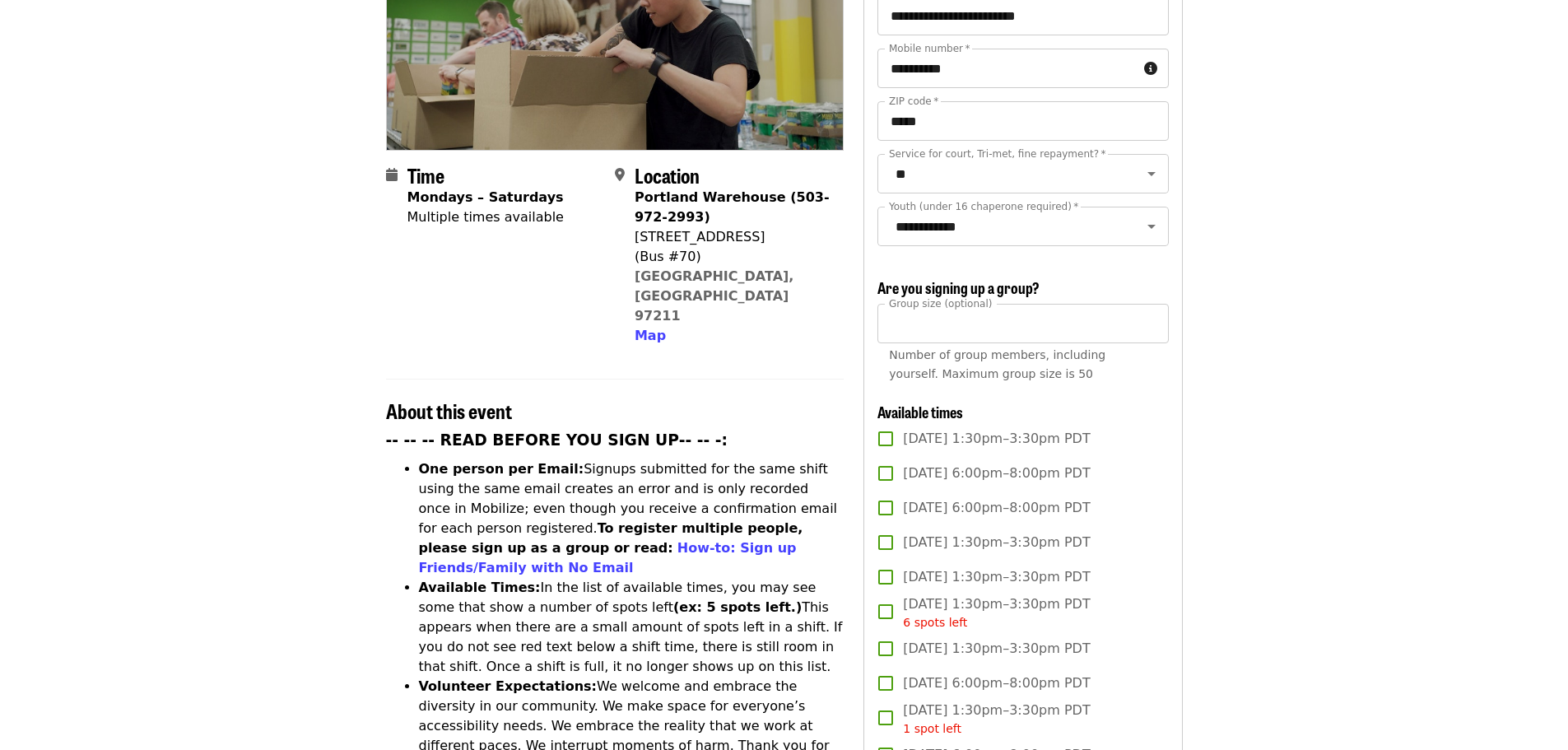
scroll to position [276, 0]
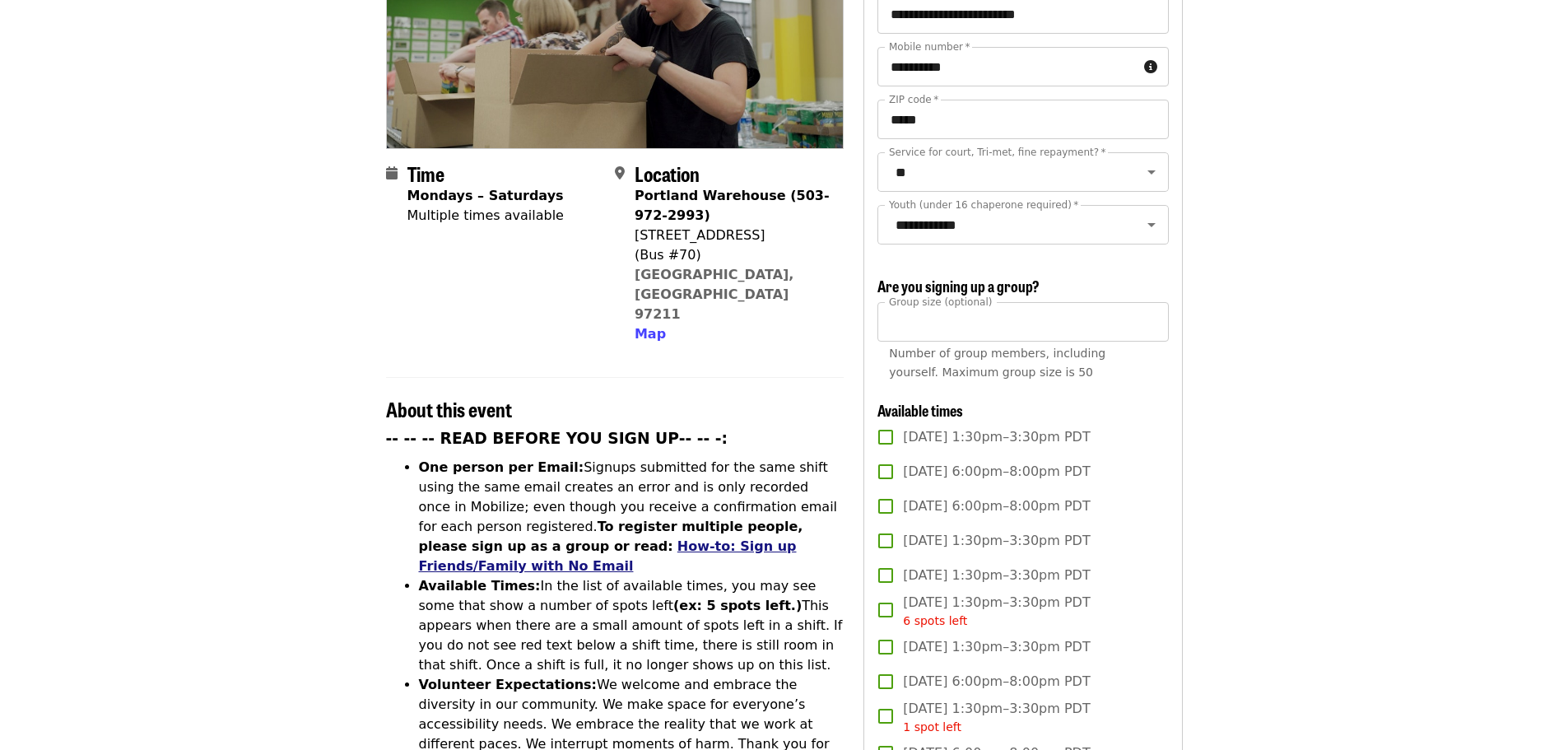
click at [484, 539] on link "How-to: Sign up Friends/Family with No Email" at bounding box center [608, 556] width 378 height 36
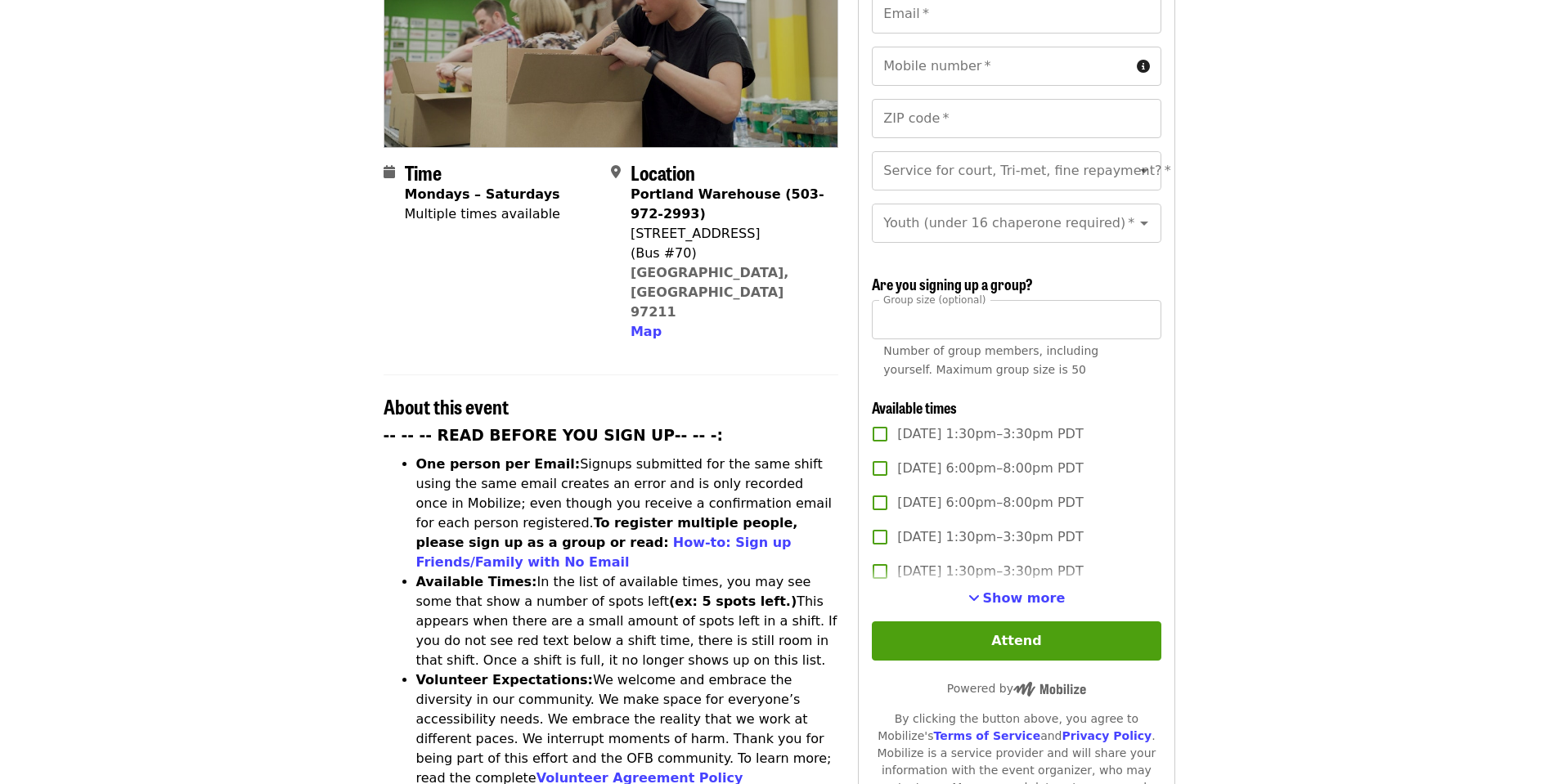
scroll to position [274, 0]
click at [1019, 643] on button "Attend" at bounding box center [1016, 641] width 289 height 39
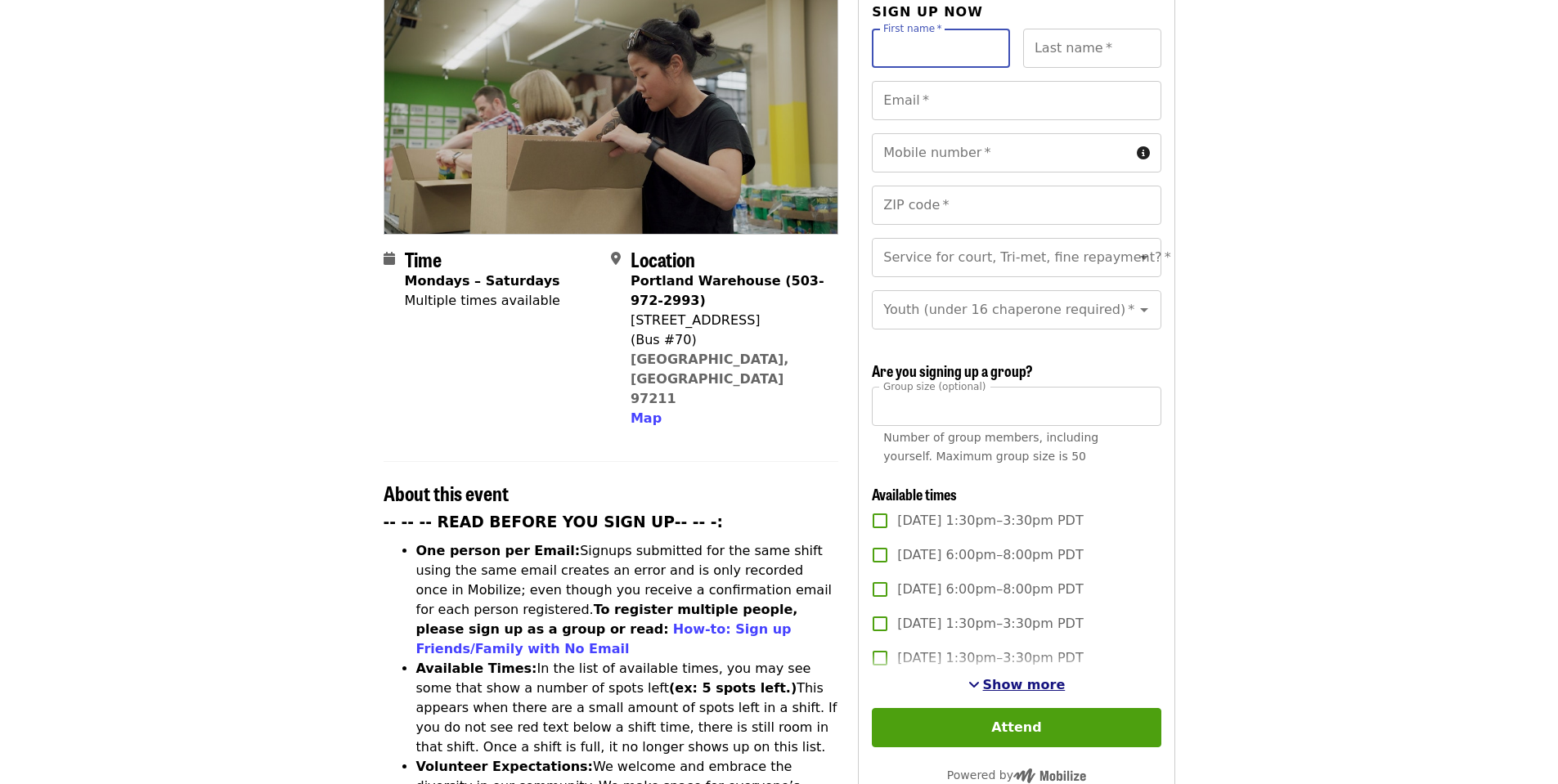
click at [1013, 681] on span "Show more" at bounding box center [1024, 685] width 82 height 16
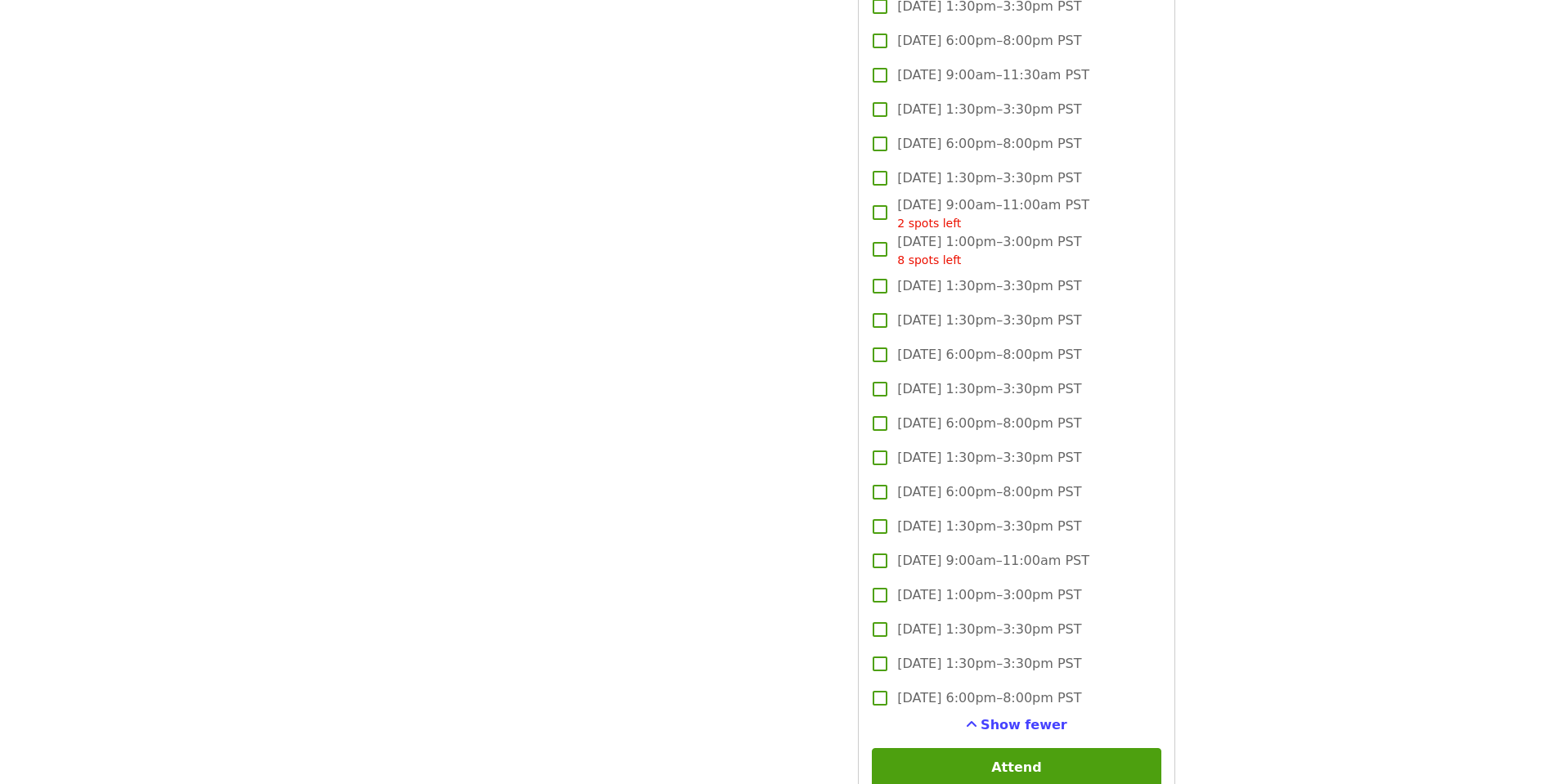
scroll to position [4029, 0]
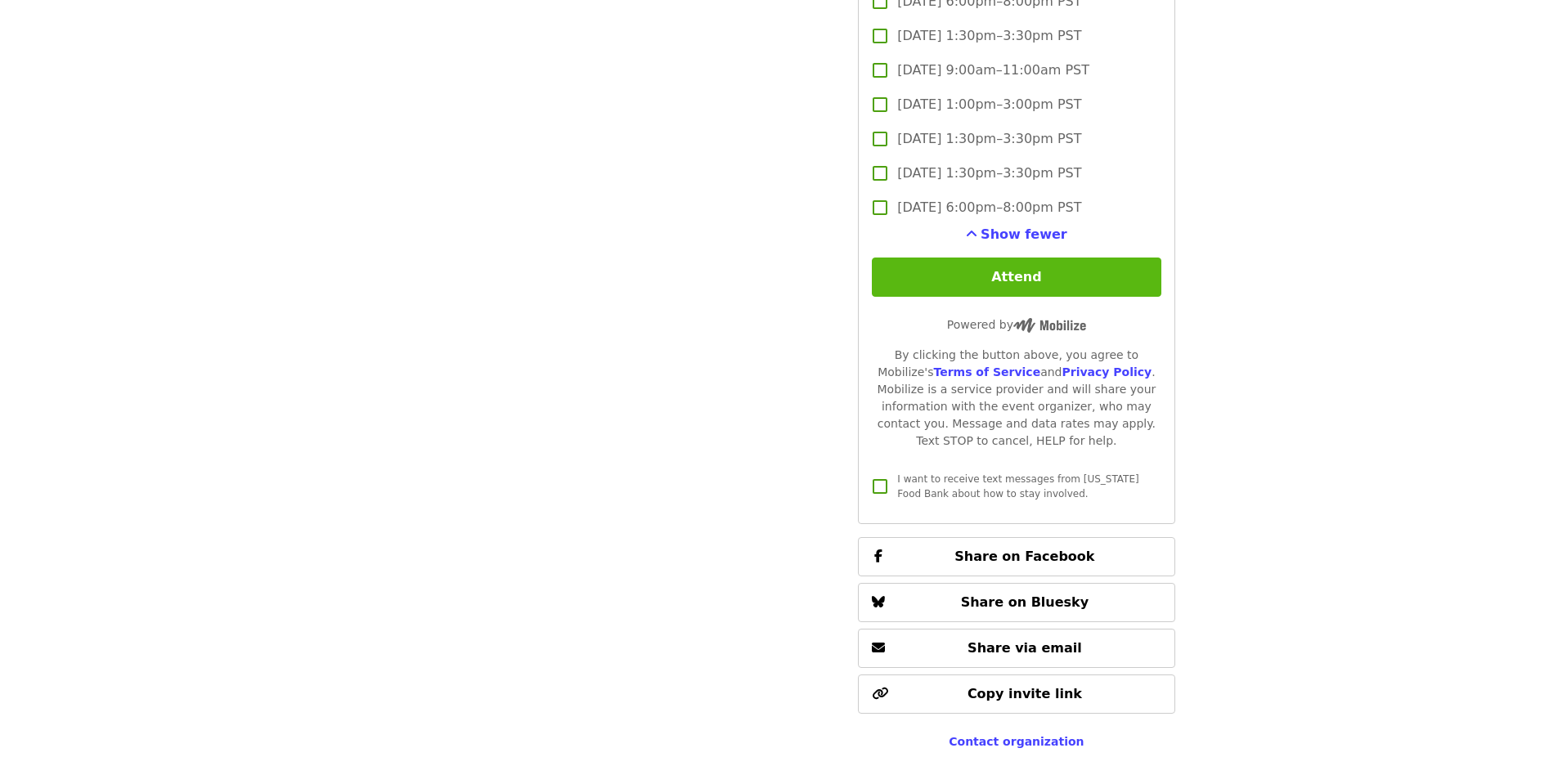
click at [1015, 277] on button "Attend" at bounding box center [1016, 277] width 289 height 39
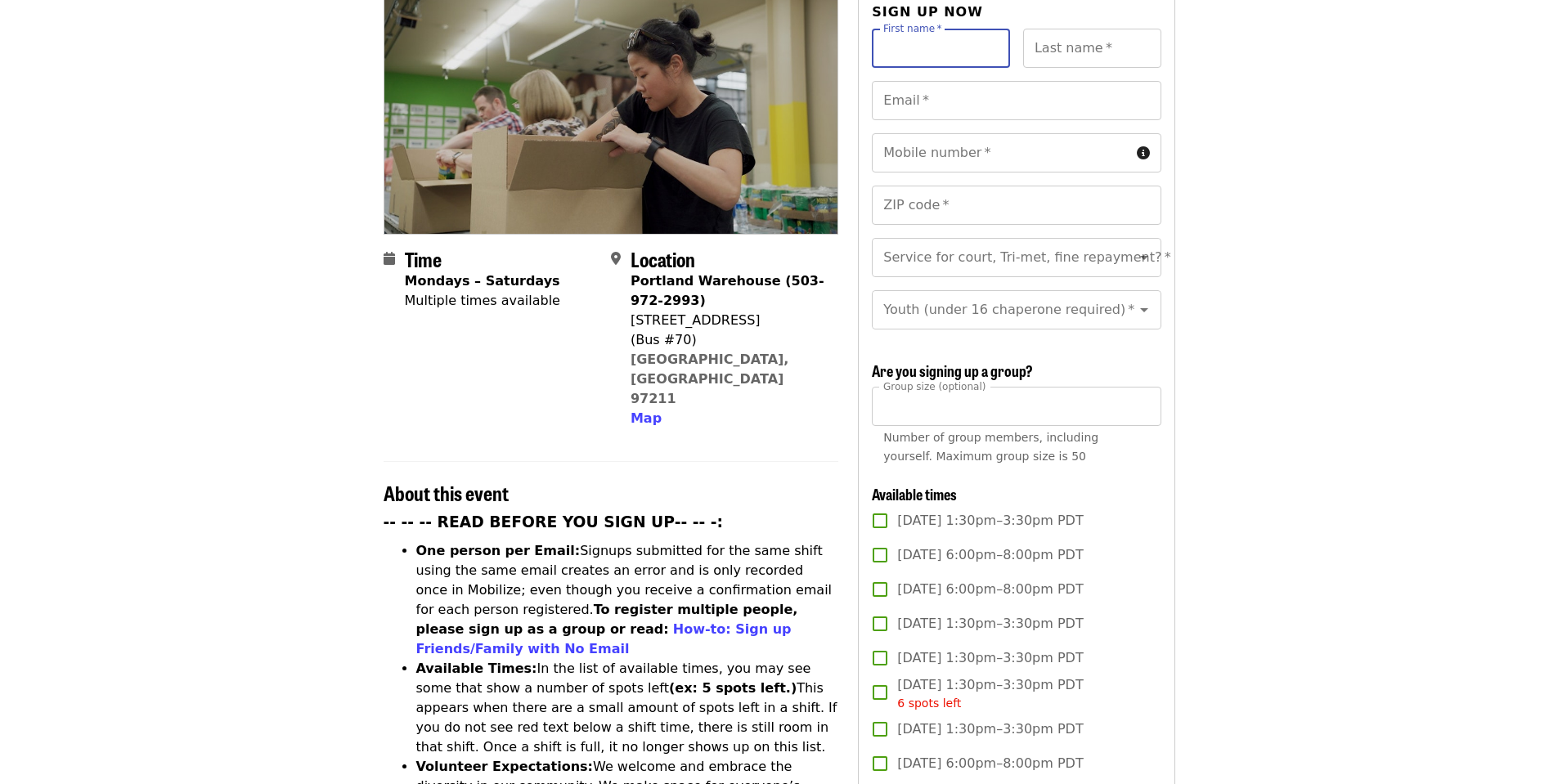
click at [940, 28] on input "First name   *" at bounding box center [941, 47] width 138 height 39
type input "*****"
type input "*******"
type input "**********"
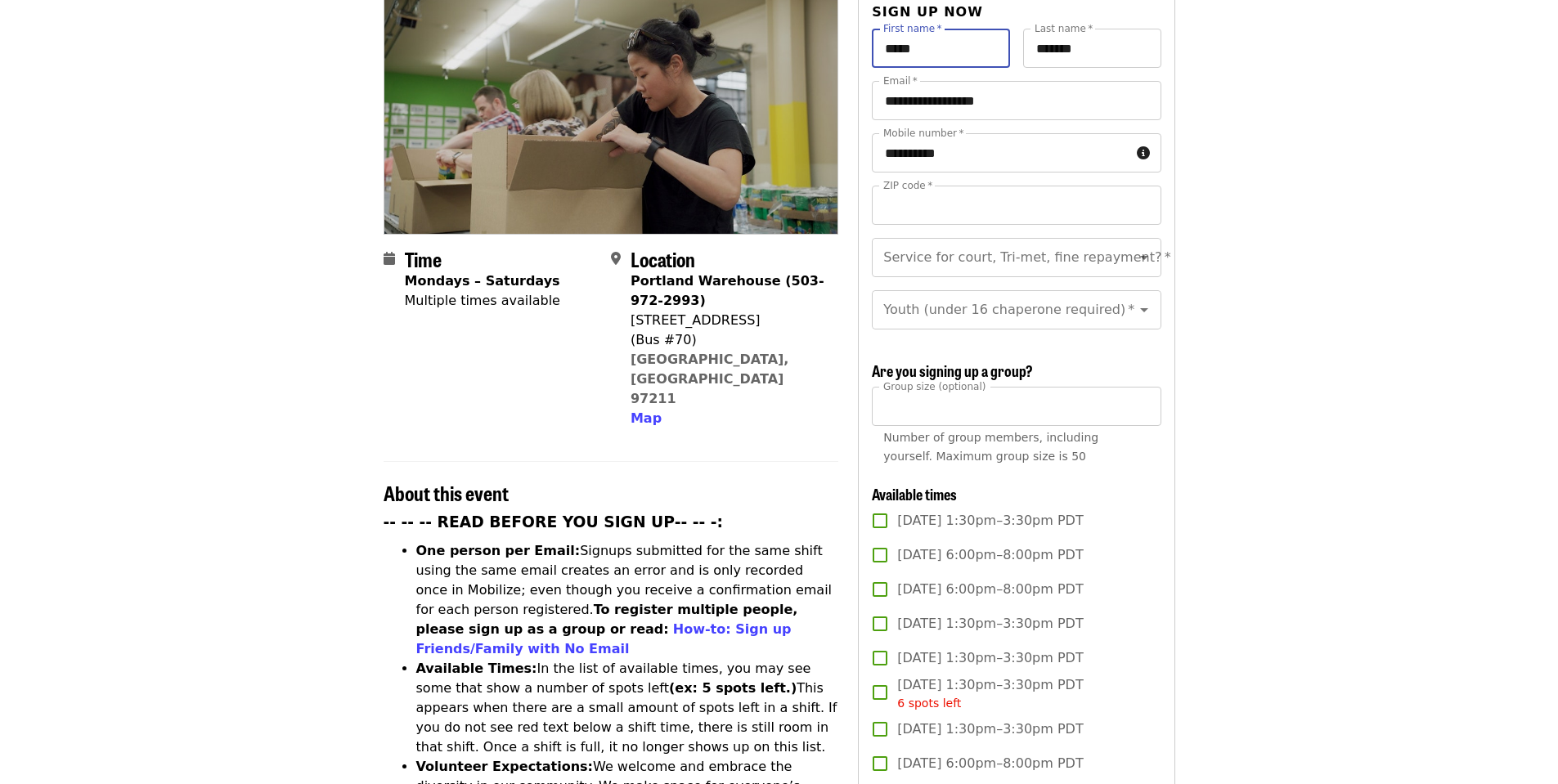
type input "*****"
click at [1031, 242] on input "Service for court, Tri-met, fine repayment?   *" at bounding box center [996, 257] width 223 height 31
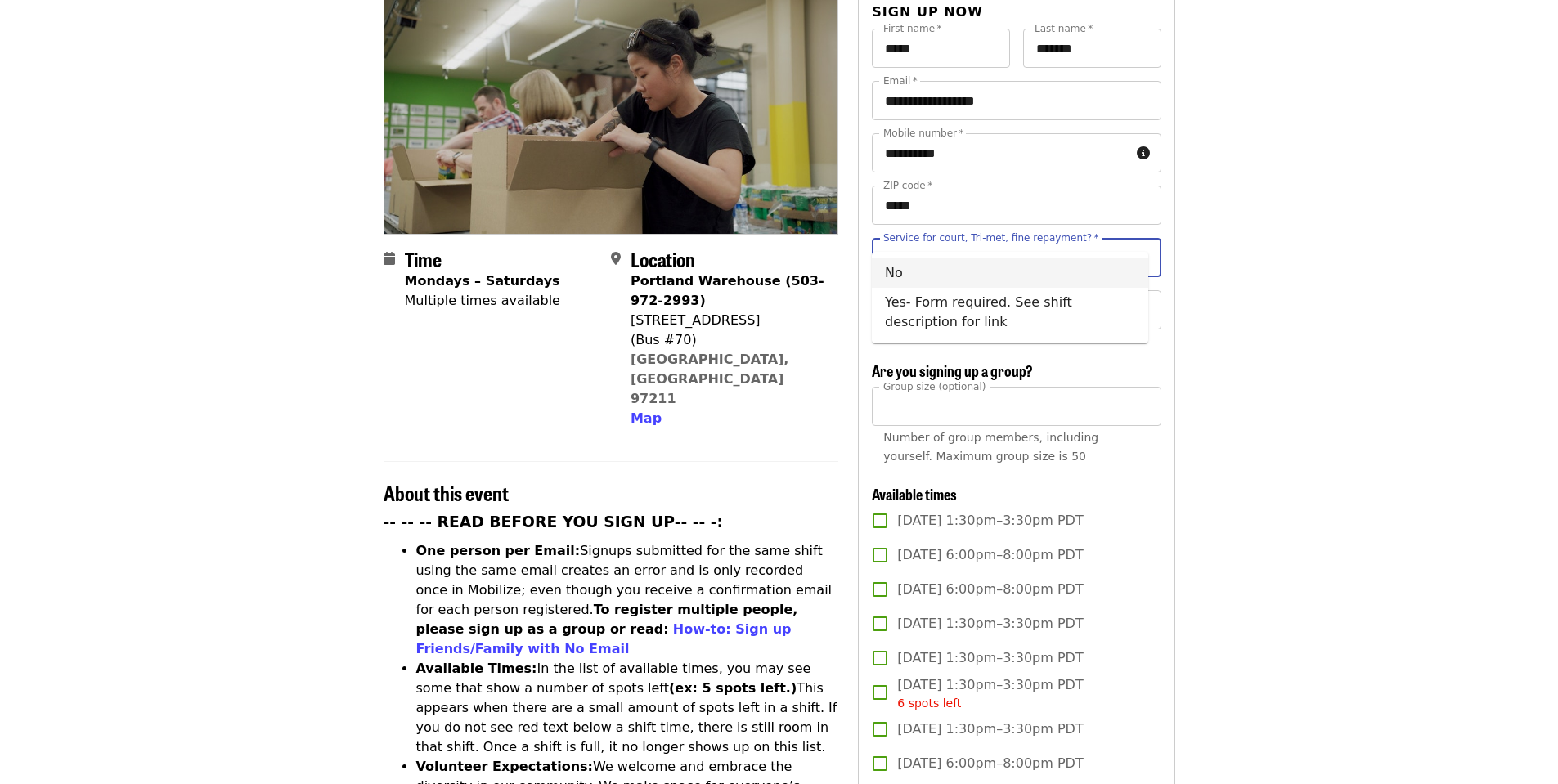
click at [914, 271] on li "No" at bounding box center [1010, 273] width 277 height 29
type input "**"
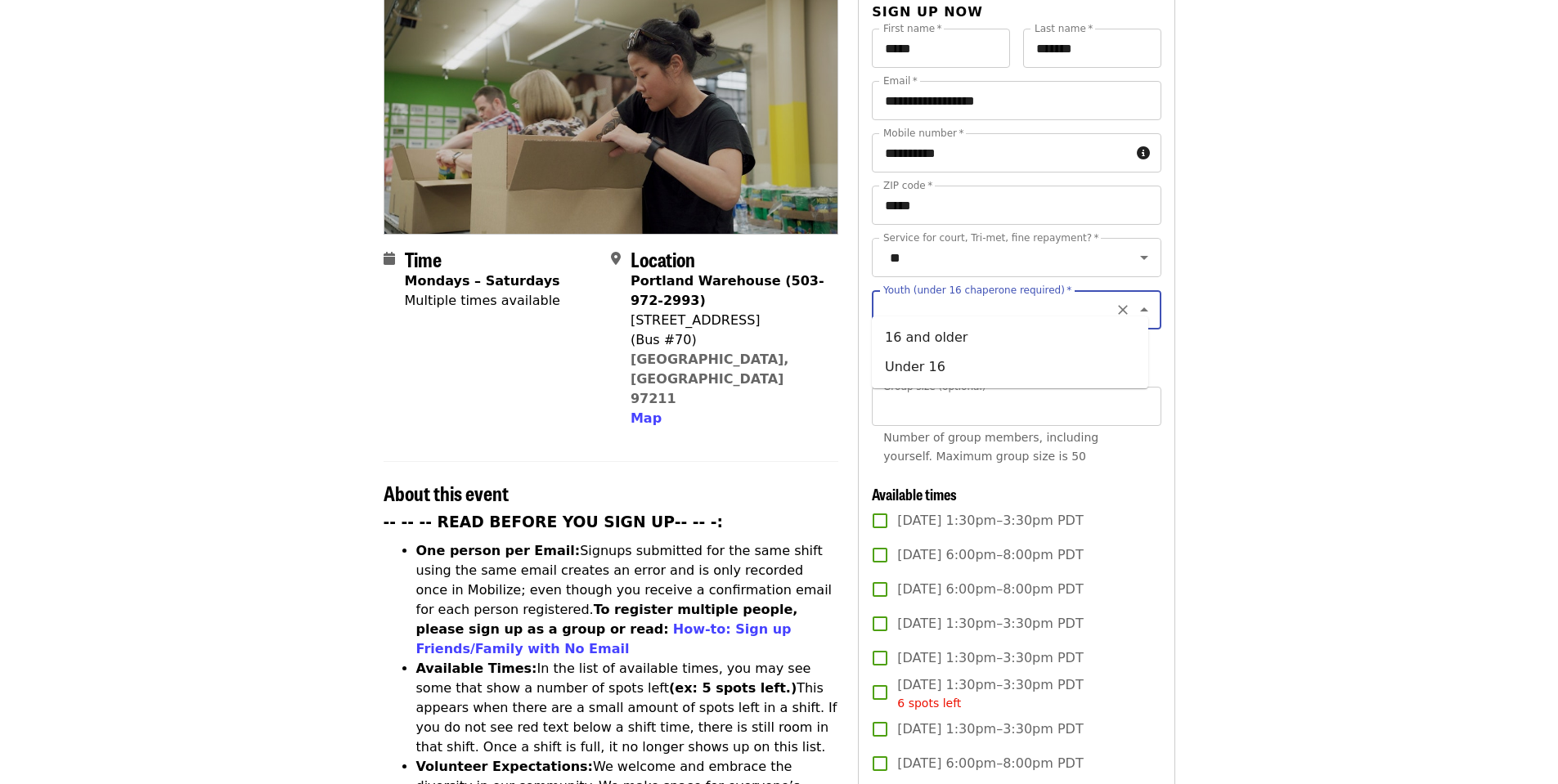
click at [924, 299] on input "Youth (under 16 chaperone required)   *" at bounding box center [996, 309] width 223 height 31
click at [923, 340] on li "16 and older" at bounding box center [1010, 338] width 277 height 29
type input "**********"
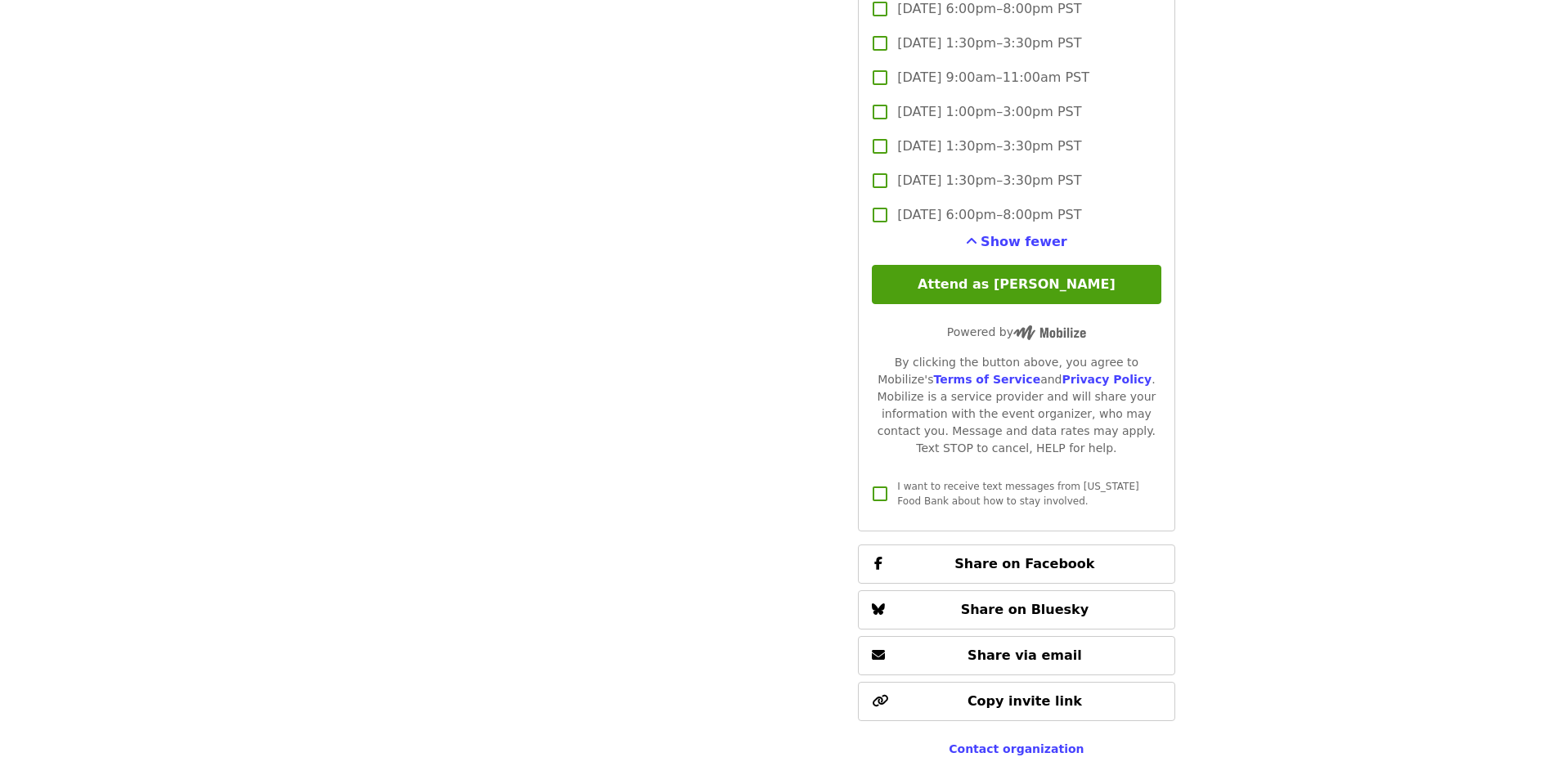
scroll to position [4111, 0]
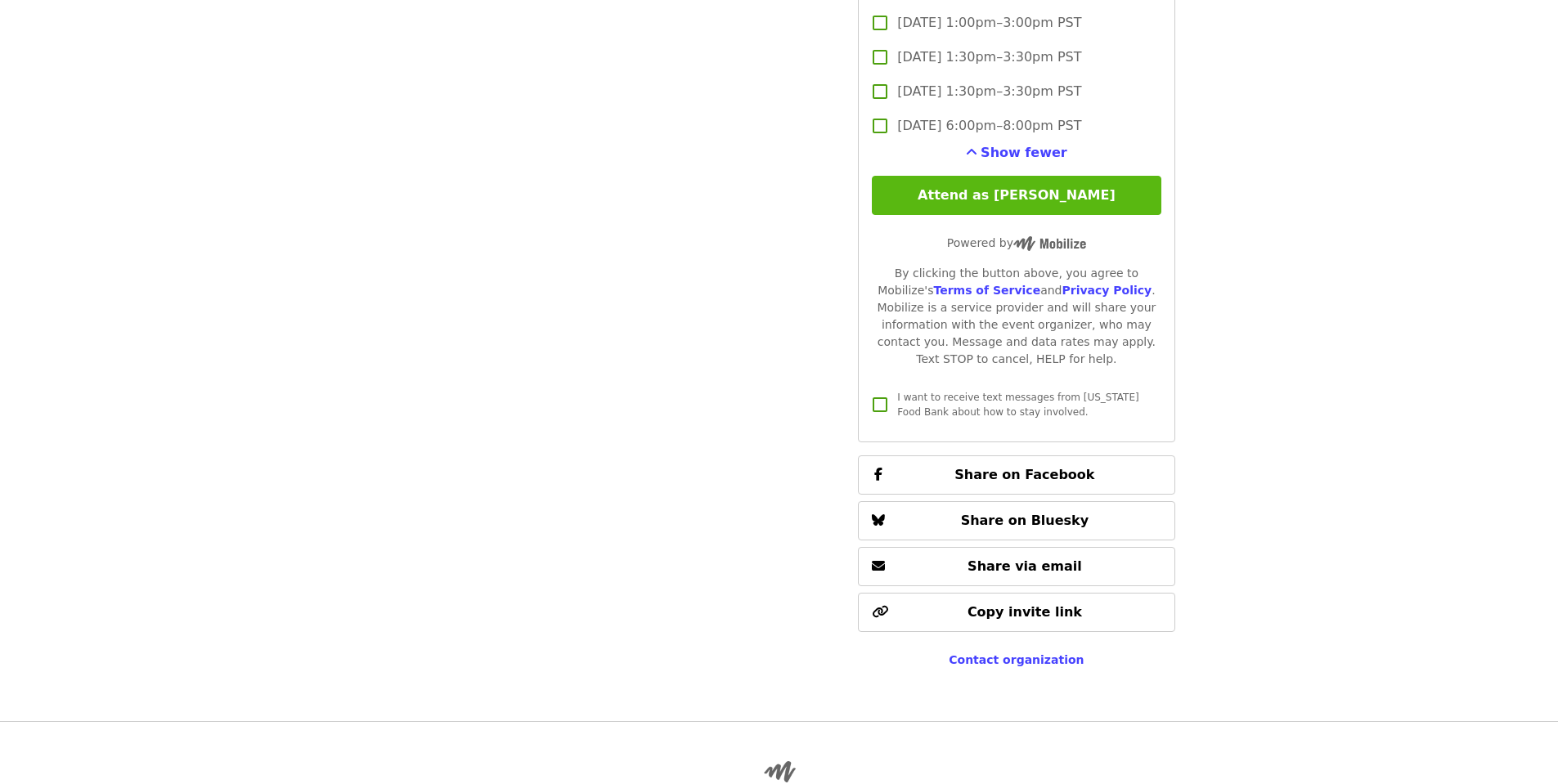
click at [982, 193] on button "Attend as [PERSON_NAME]" at bounding box center [1016, 195] width 289 height 39
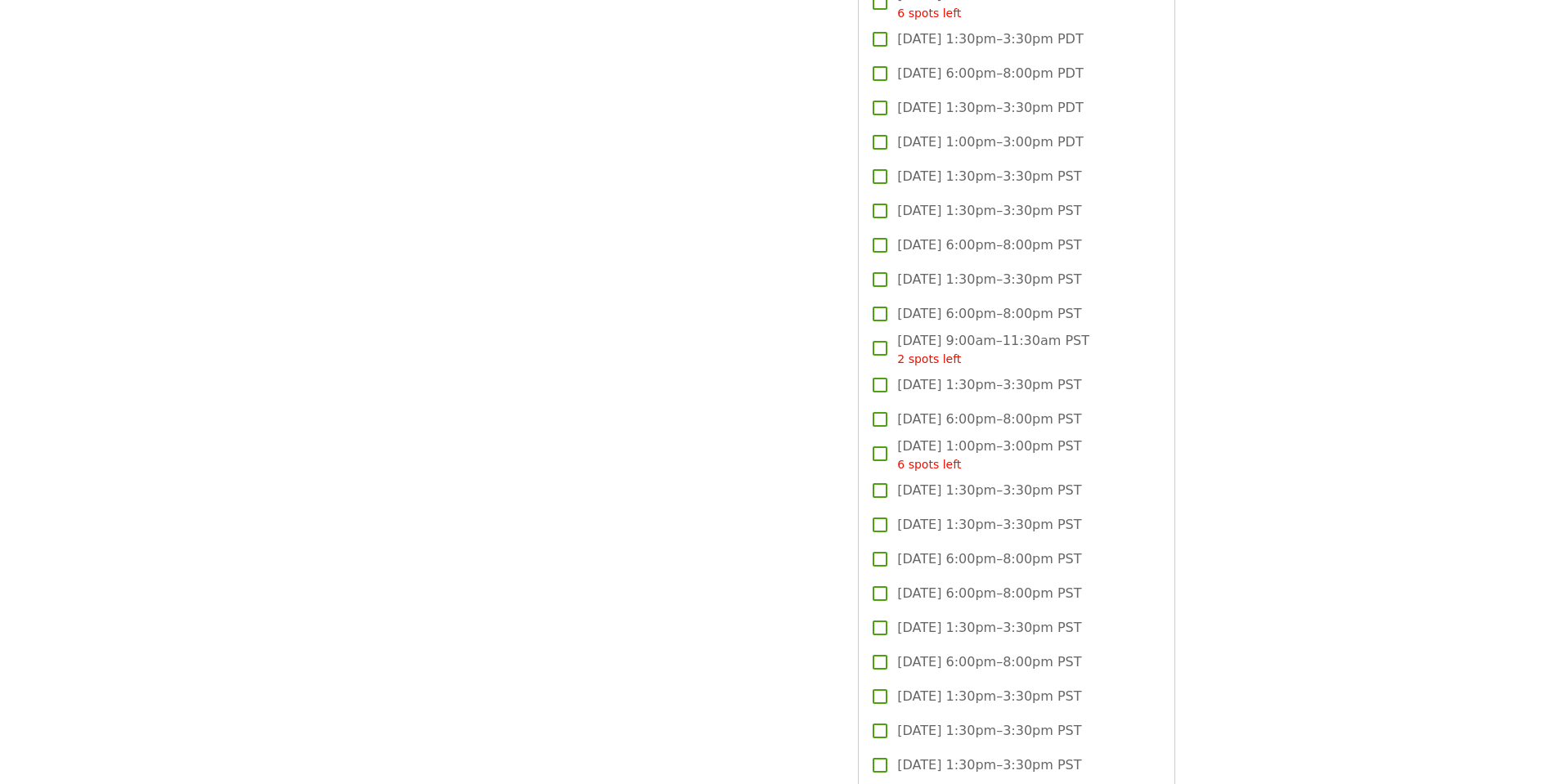
scroll to position [0, 0]
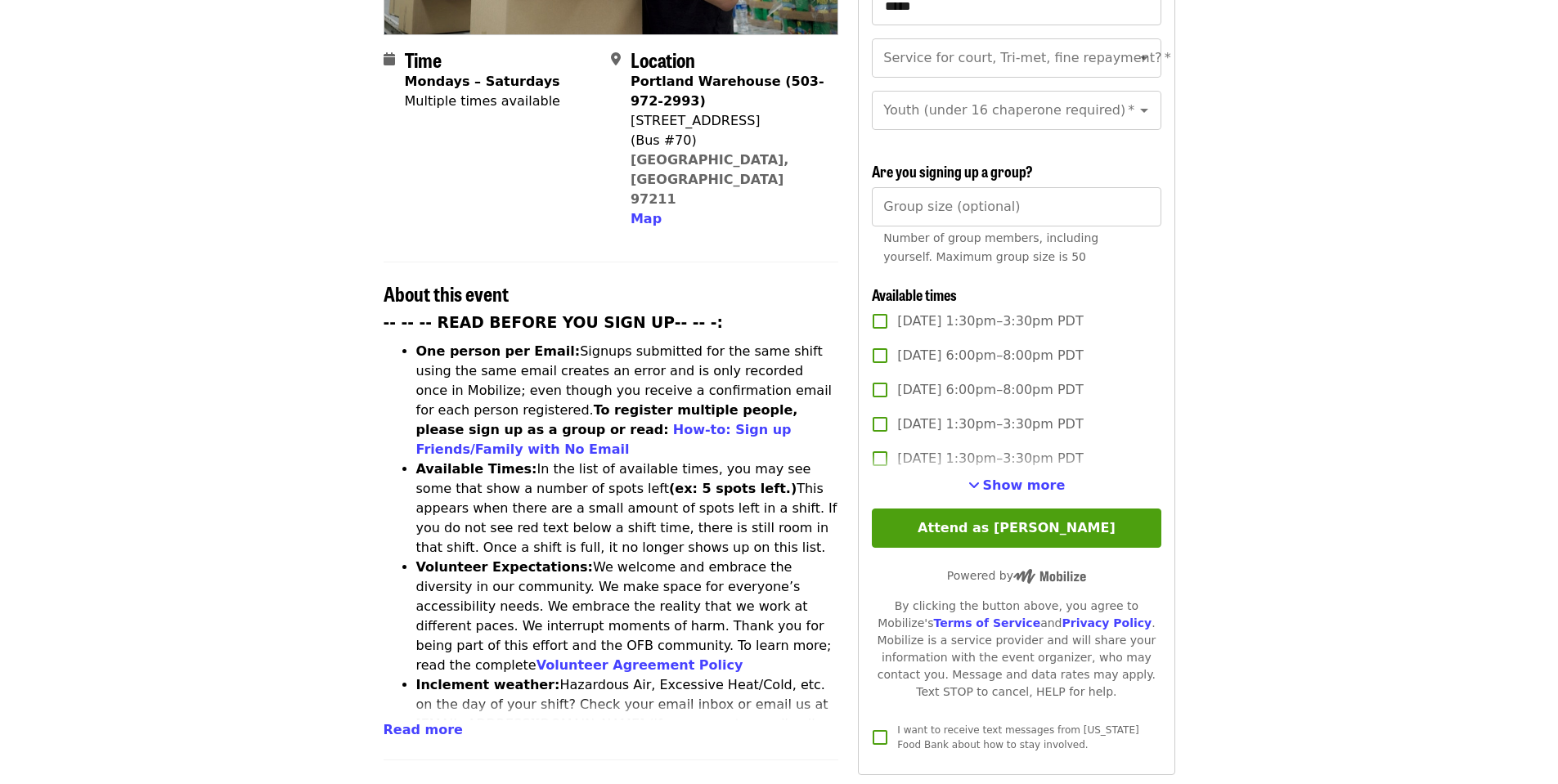
scroll to position [490, 0]
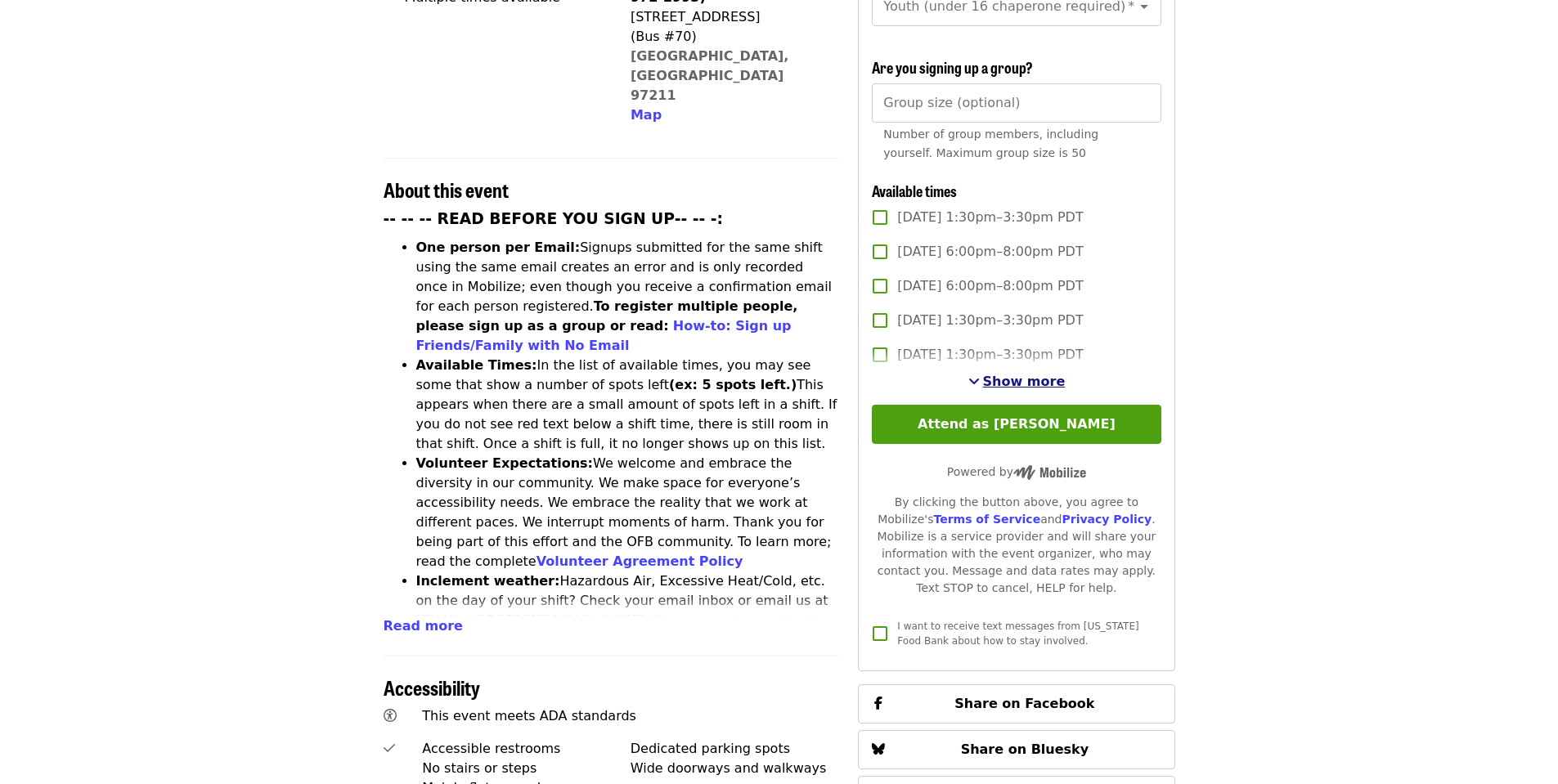
click at [1033, 380] on span "Show more" at bounding box center [1024, 381] width 82 height 16
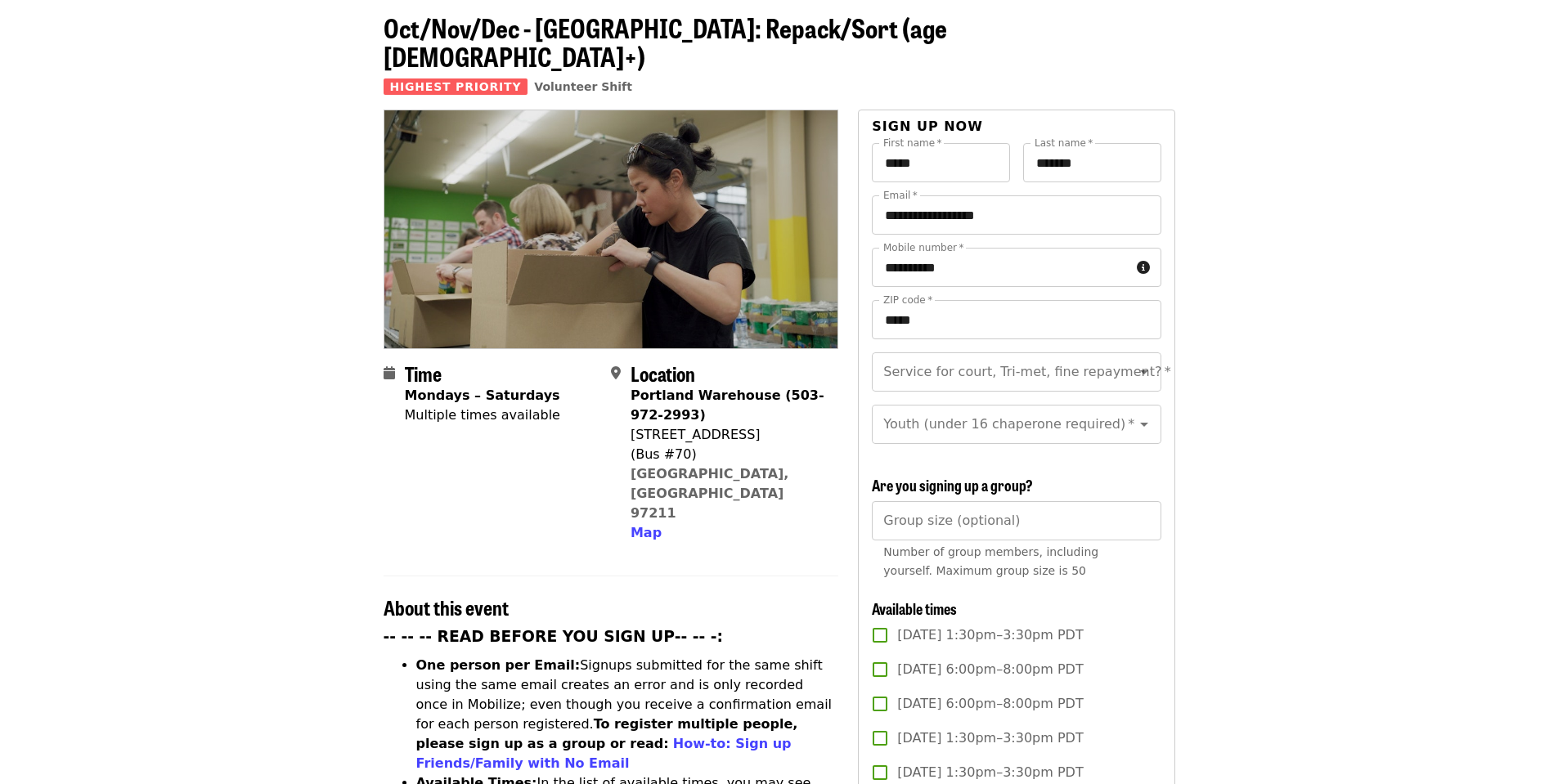
scroll to position [0, 0]
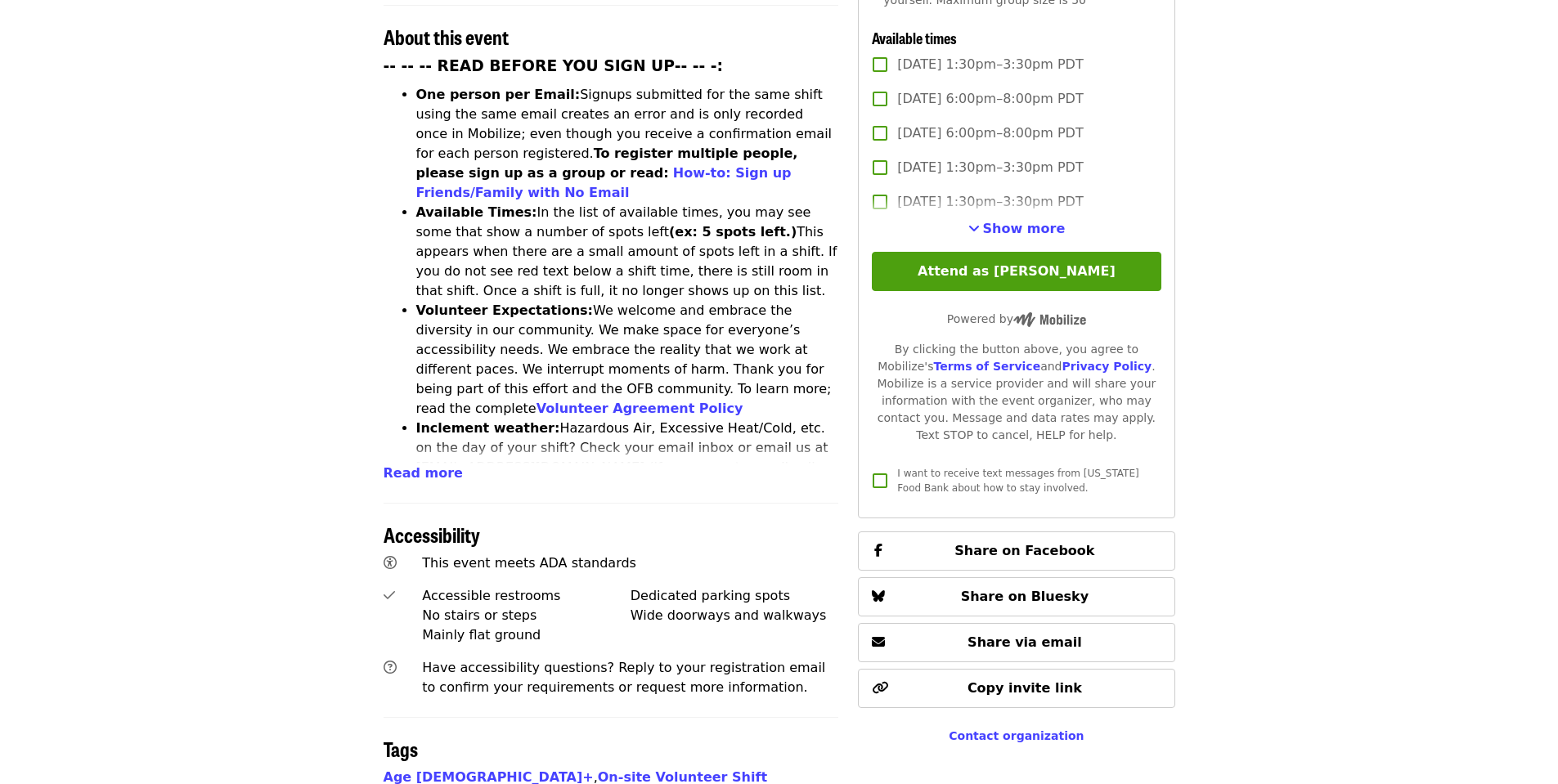
scroll to position [513, 0]
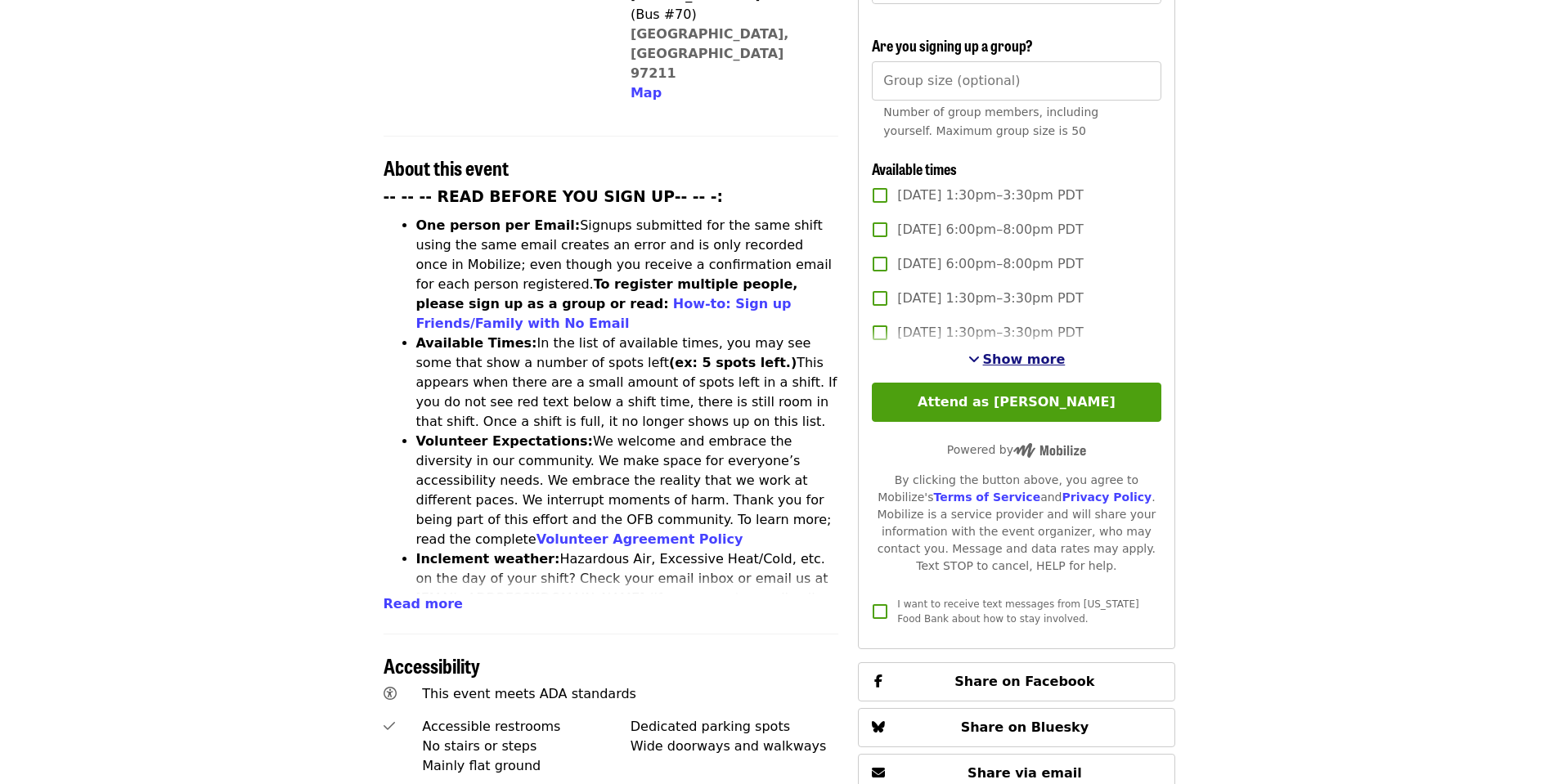
click at [1024, 360] on span "Show more" at bounding box center [1024, 359] width 82 height 16
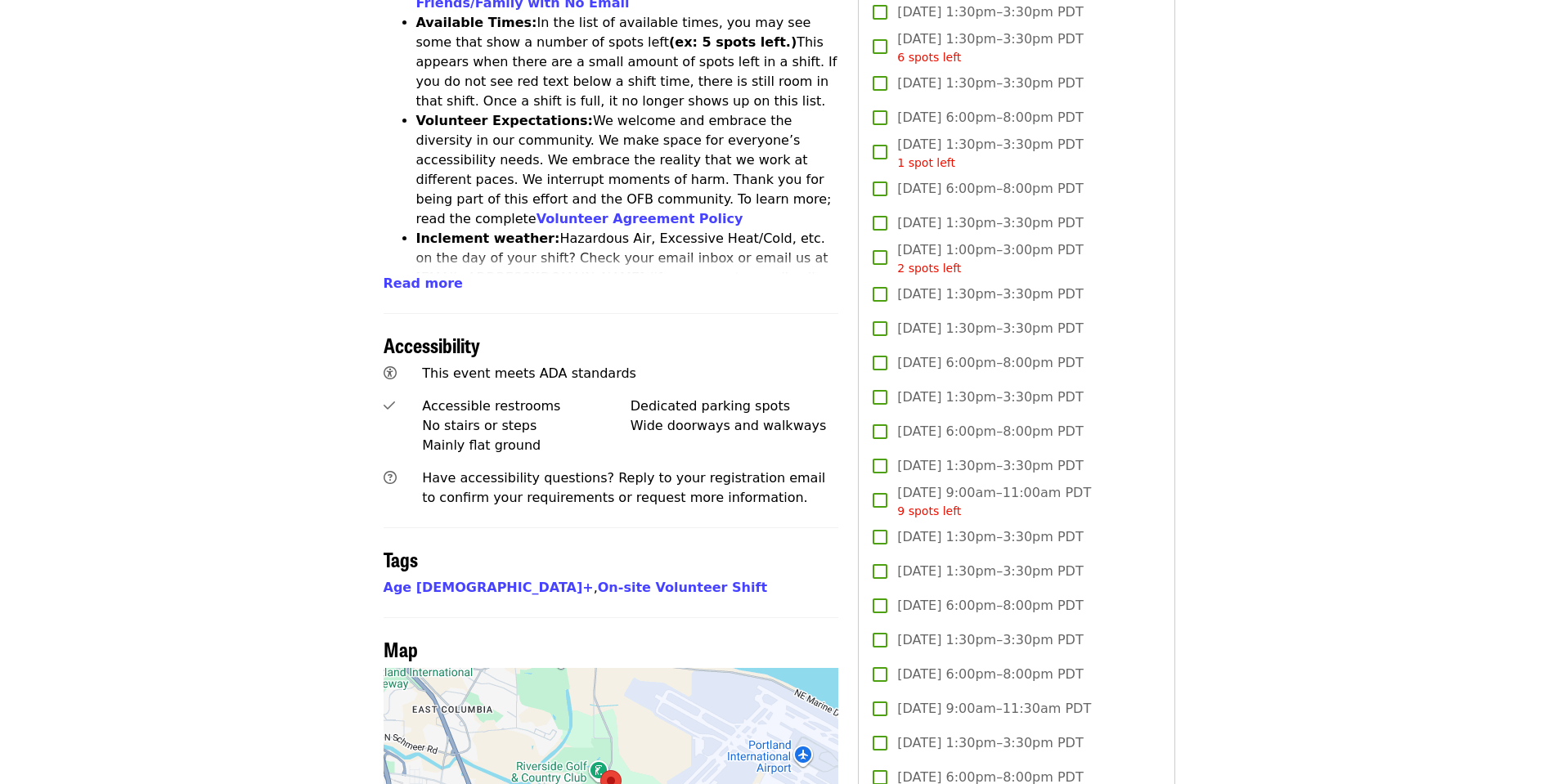
scroll to position [840, 0]
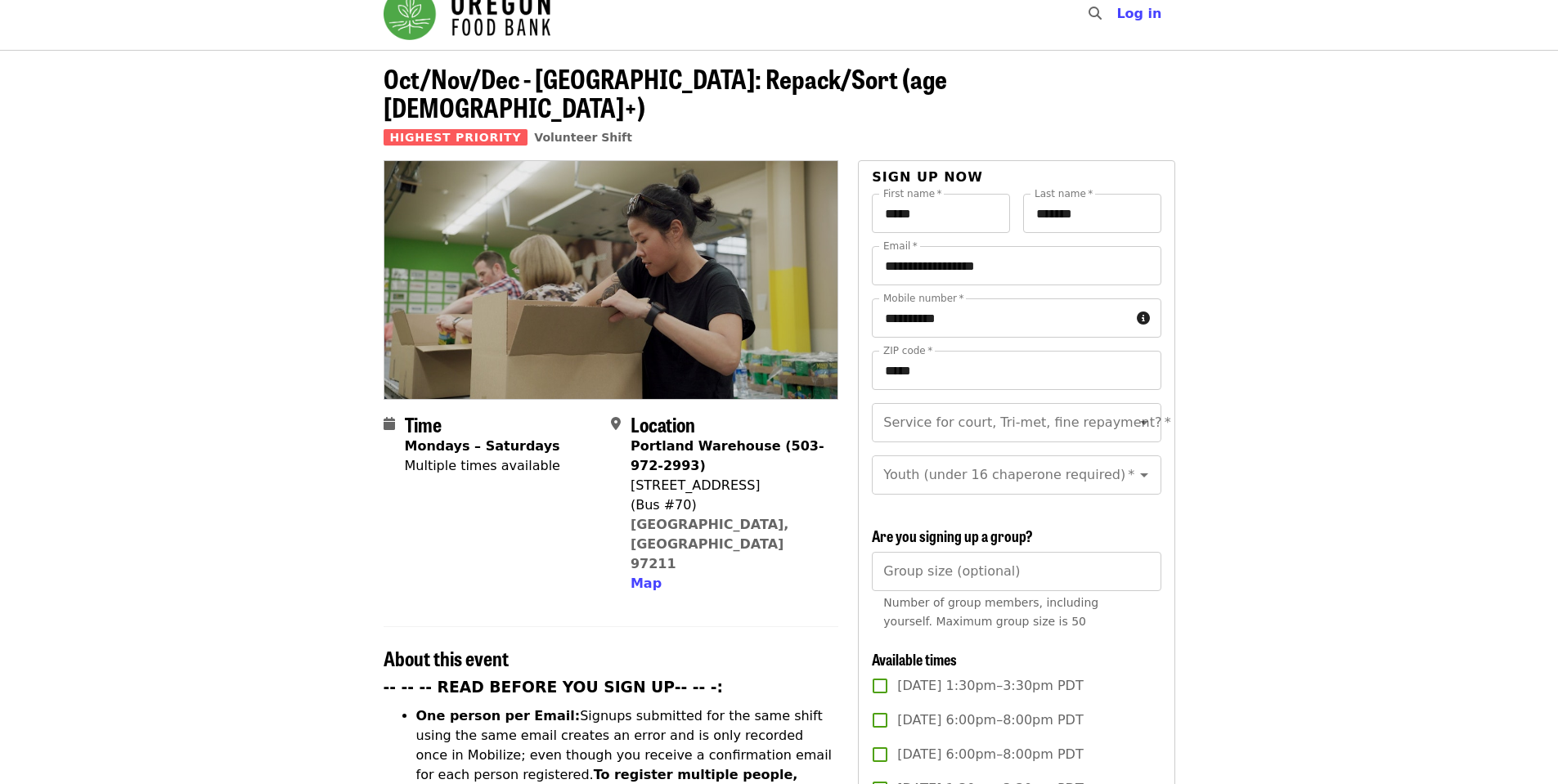
scroll to position [0, 0]
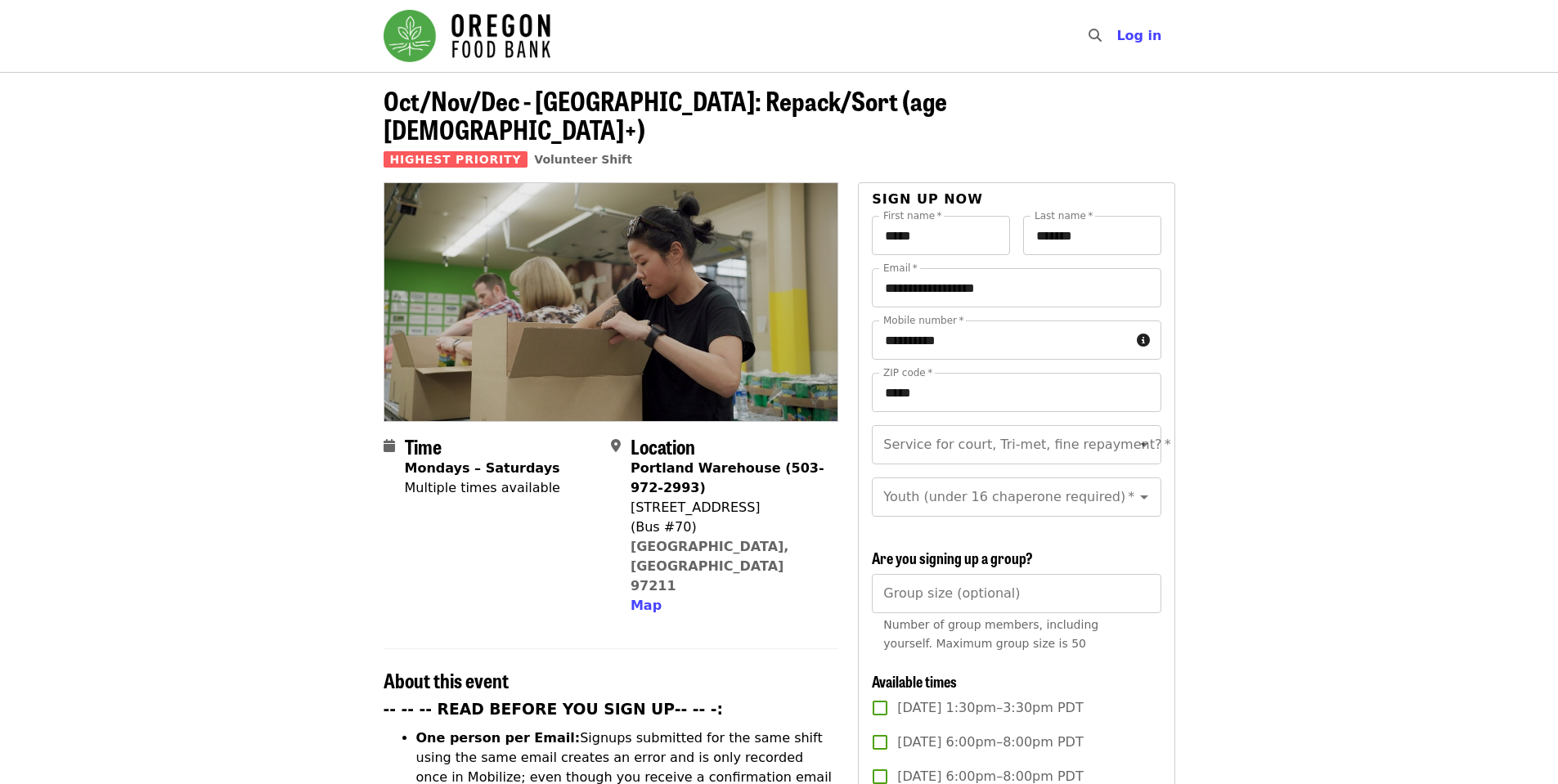
drag, startPoint x: 1367, startPoint y: 241, endPoint x: 1357, endPoint y: 246, distance: 11.2
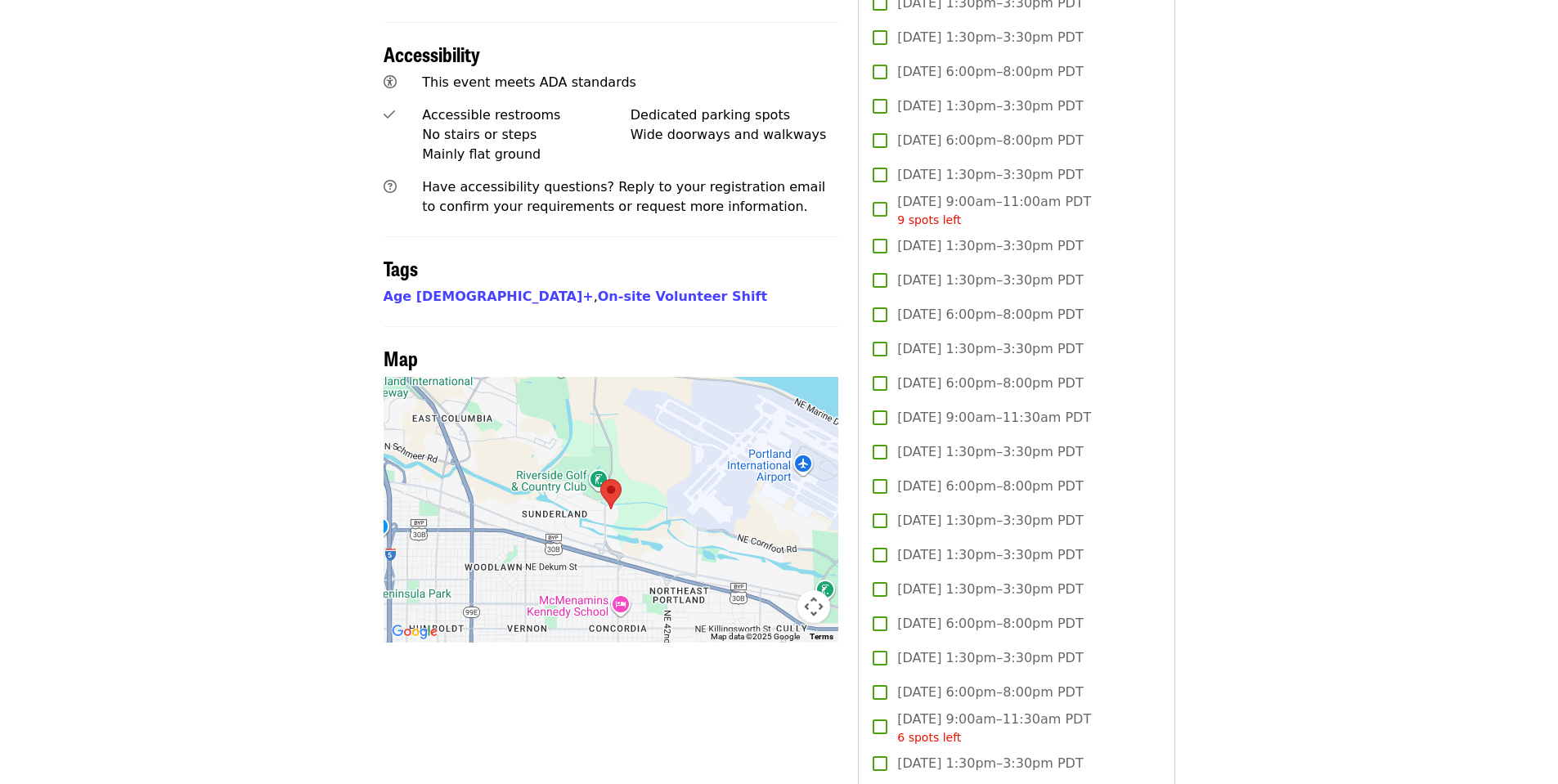
scroll to position [1145, 0]
